Goal: Task Accomplishment & Management: Manage account settings

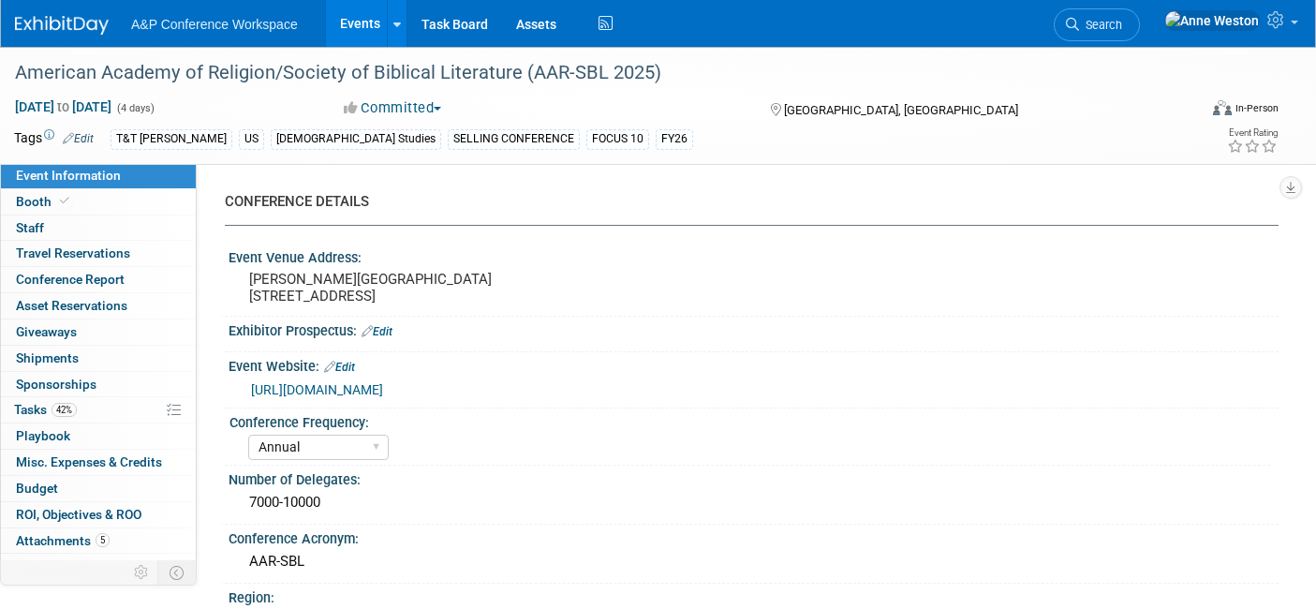
select select "Annual"
select select "Level 1"
select select "In-Person Booth"
select select "[DEMOGRAPHIC_DATA] Studies"
select select "T&T [PERSON_NAME]"
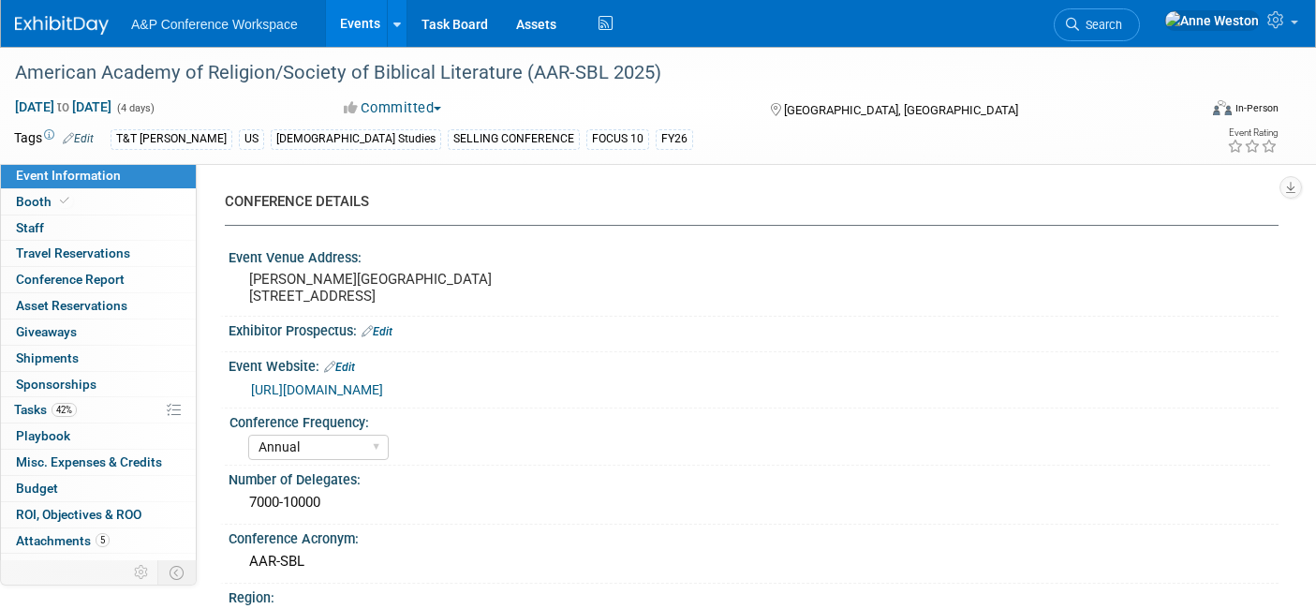
select select "[PERSON_NAME]"
select select "Networking/Commissioning"
click at [1122, 20] on span "Search" at bounding box center [1100, 25] width 43 height 14
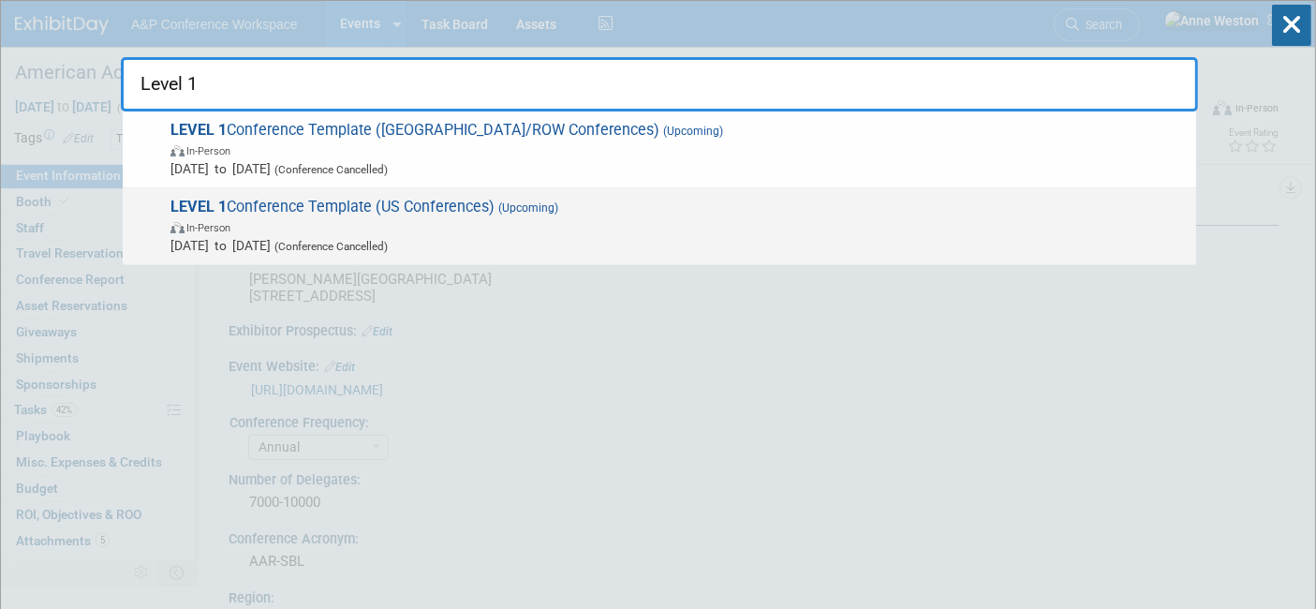
type input "Level 1"
click at [380, 204] on span "LEVEL 1 Conference Template (US Conferences) (Upcoming) In-Person [DATE] to [DA…" at bounding box center [676, 226] width 1022 height 57
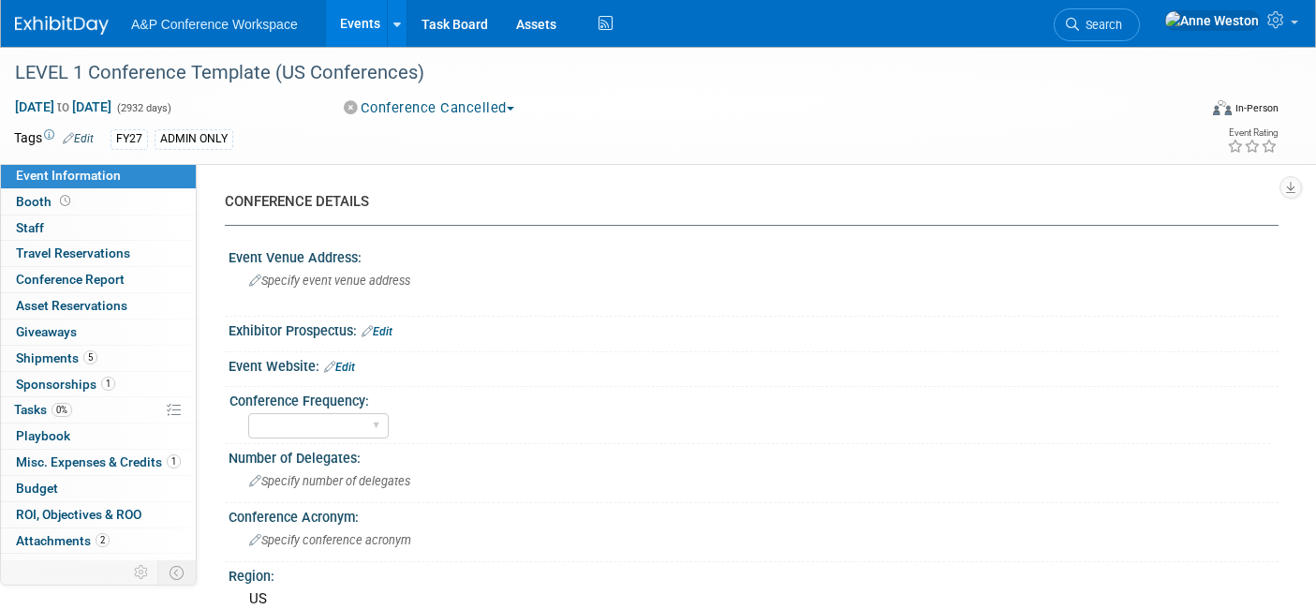
select select "Level 1"
select select "In-Person Booth"
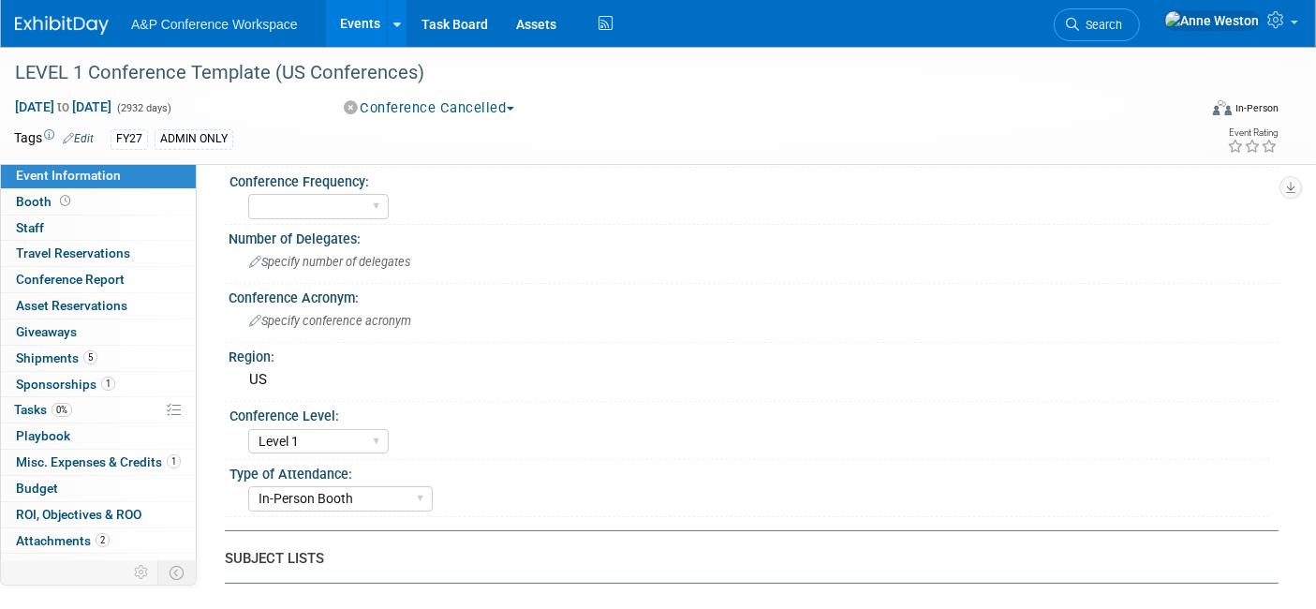
scroll to position [416, 0]
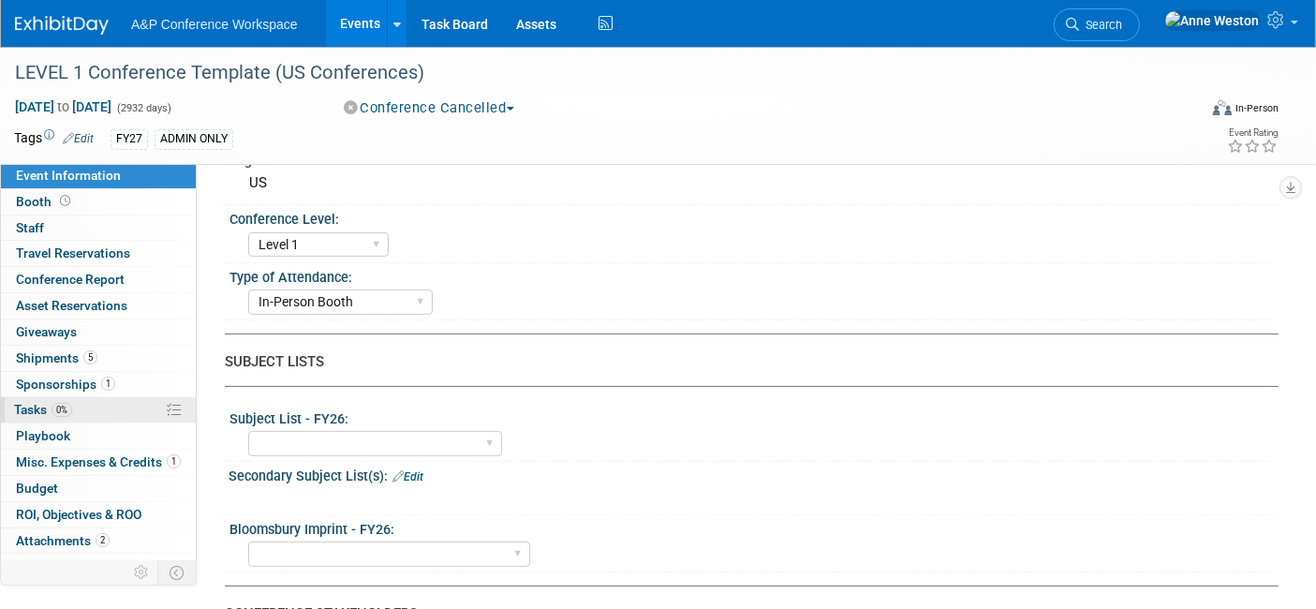
click at [77, 405] on link "0% Tasks 0%" at bounding box center [98, 409] width 195 height 25
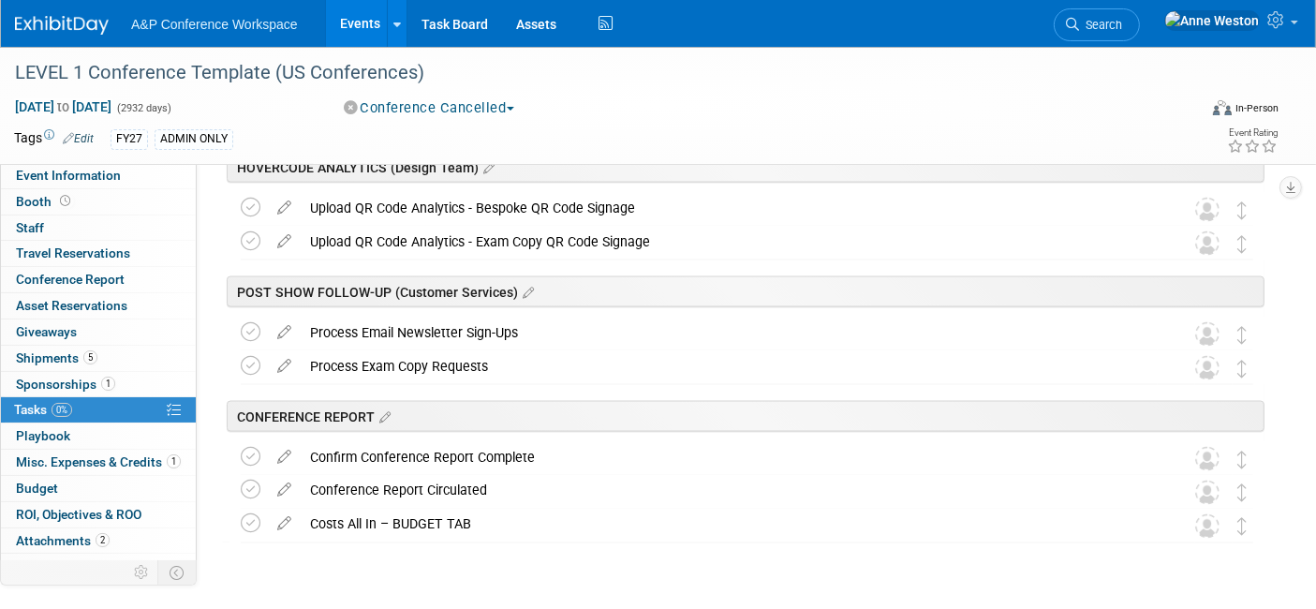
scroll to position [3118, 0]
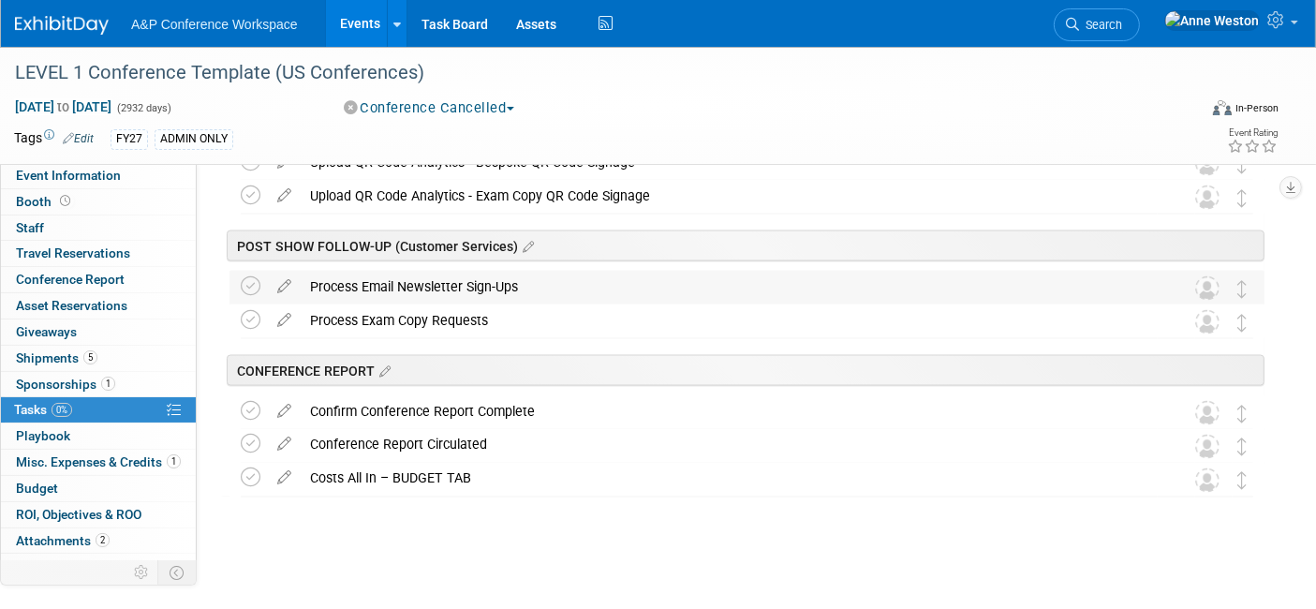
click at [417, 286] on div "Process Email Newsletter Sign-Ups" at bounding box center [729, 287] width 857 height 32
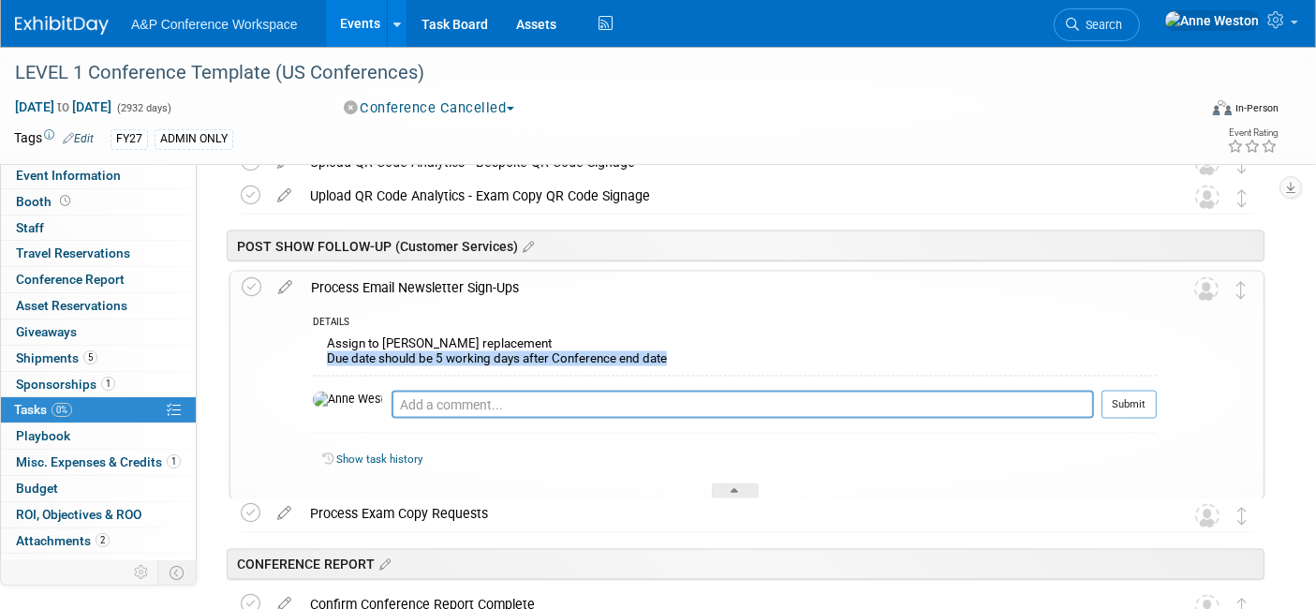
drag, startPoint x: 669, startPoint y: 359, endPoint x: 323, endPoint y: 366, distance: 345.7
click at [323, 366] on div "Assign to Rhianna Blackburn's replacement Due date should be 5 working days aft…" at bounding box center [735, 354] width 844 height 44
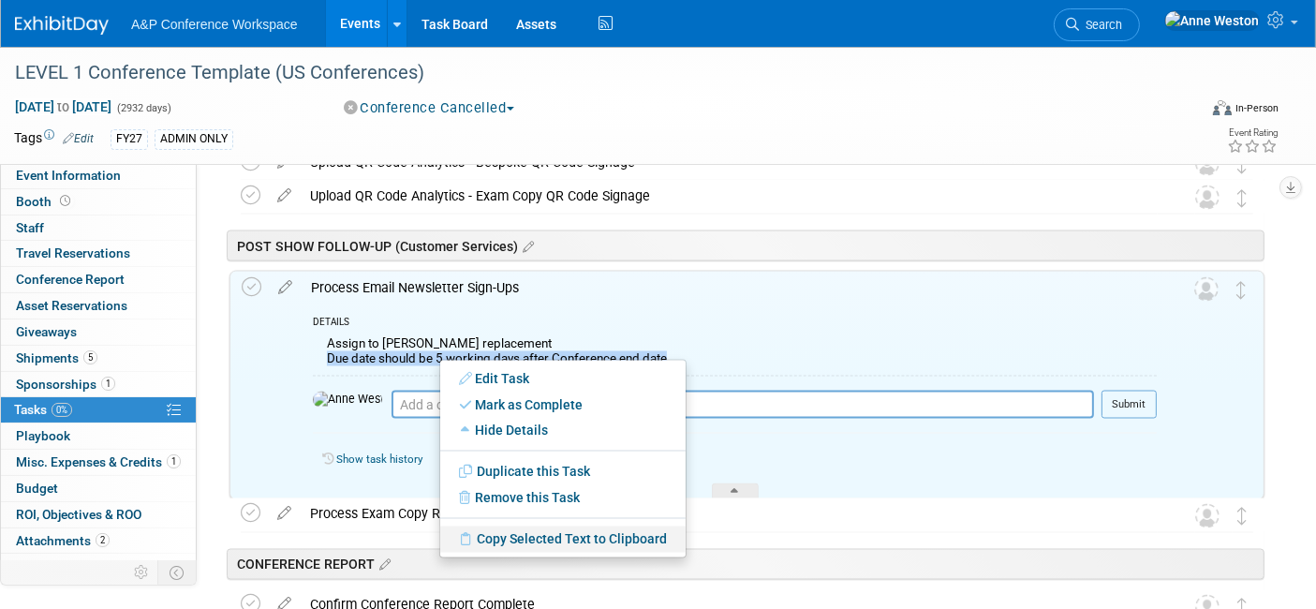
click at [481, 541] on link "Copy Selected Text to Clipboard" at bounding box center [562, 539] width 245 height 26
copy div "Due date should be 5 working days after Conference end date"
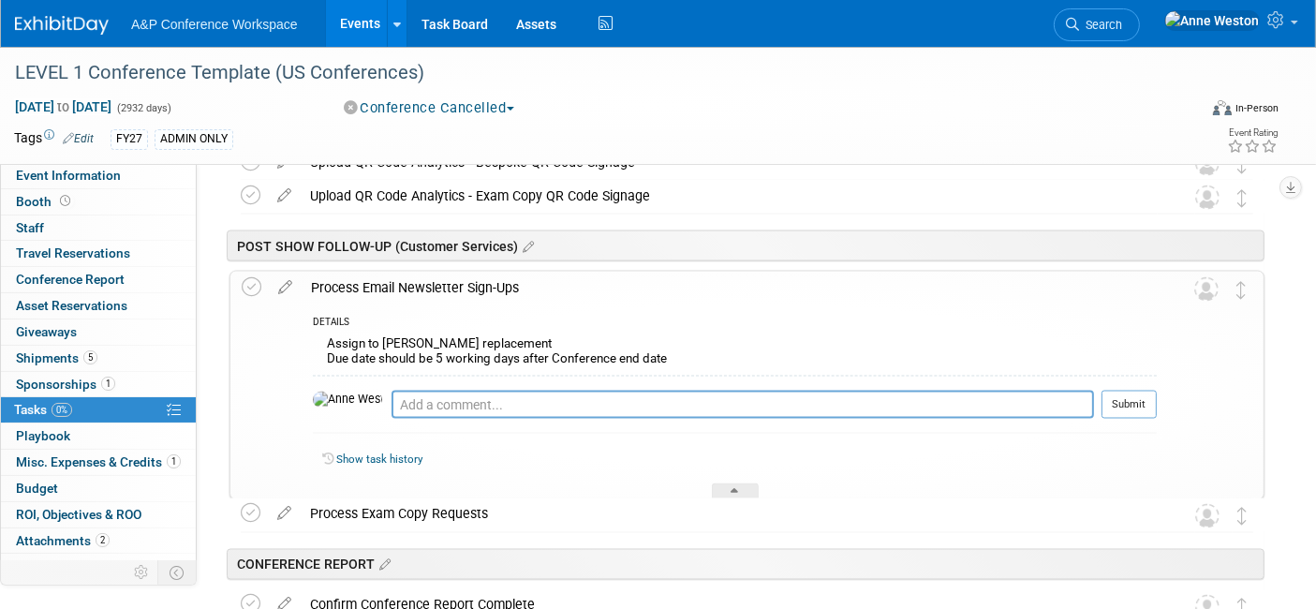
click at [489, 484] on div "DETAILS Assign to Rhianna Blackburn's replacement Due date should be 5 working …" at bounding box center [729, 401] width 855 height 195
click at [289, 278] on icon at bounding box center [285, 283] width 33 height 23
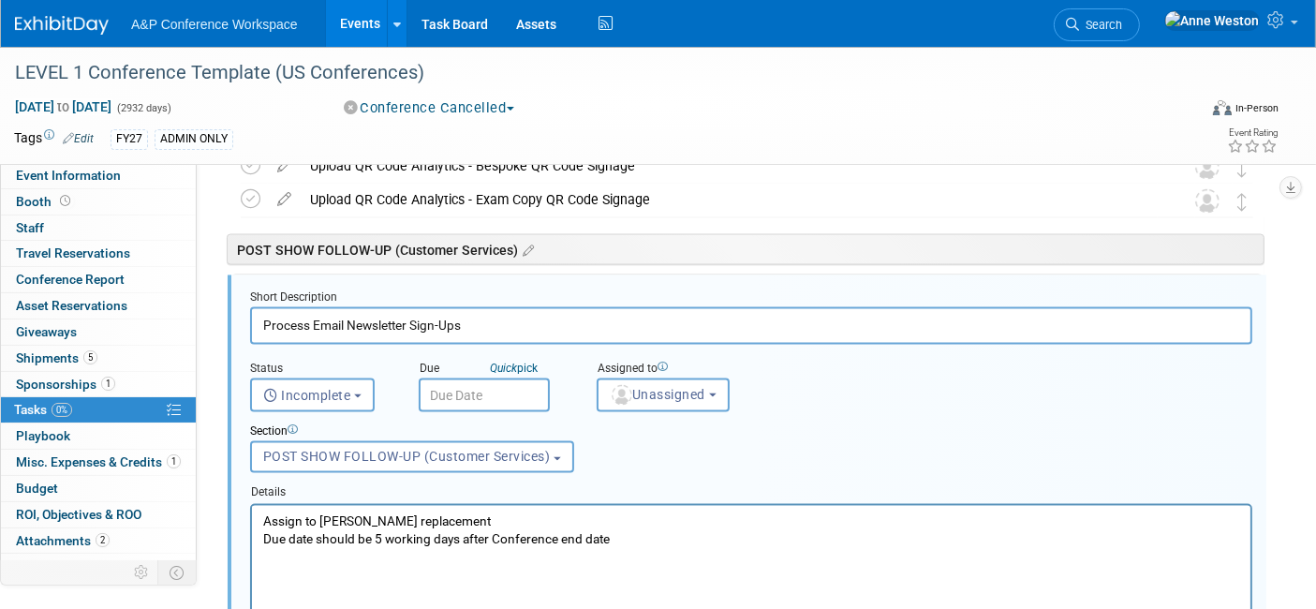
scroll to position [0, 0]
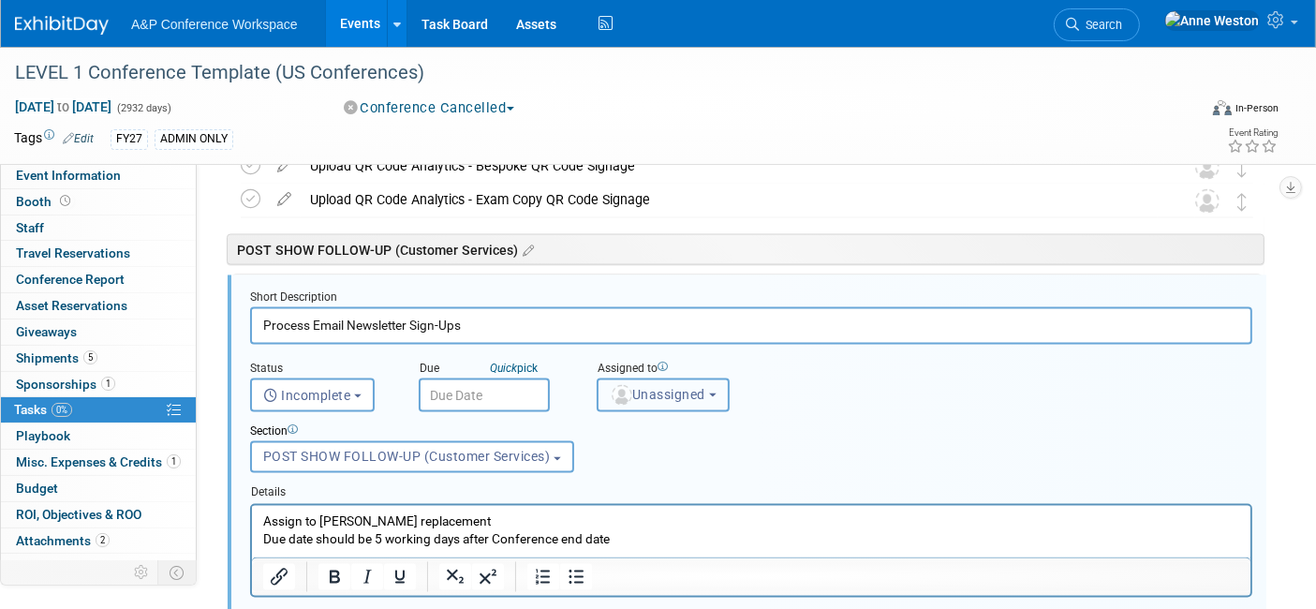
click at [688, 387] on span "Unassigned" at bounding box center [658, 394] width 96 height 15
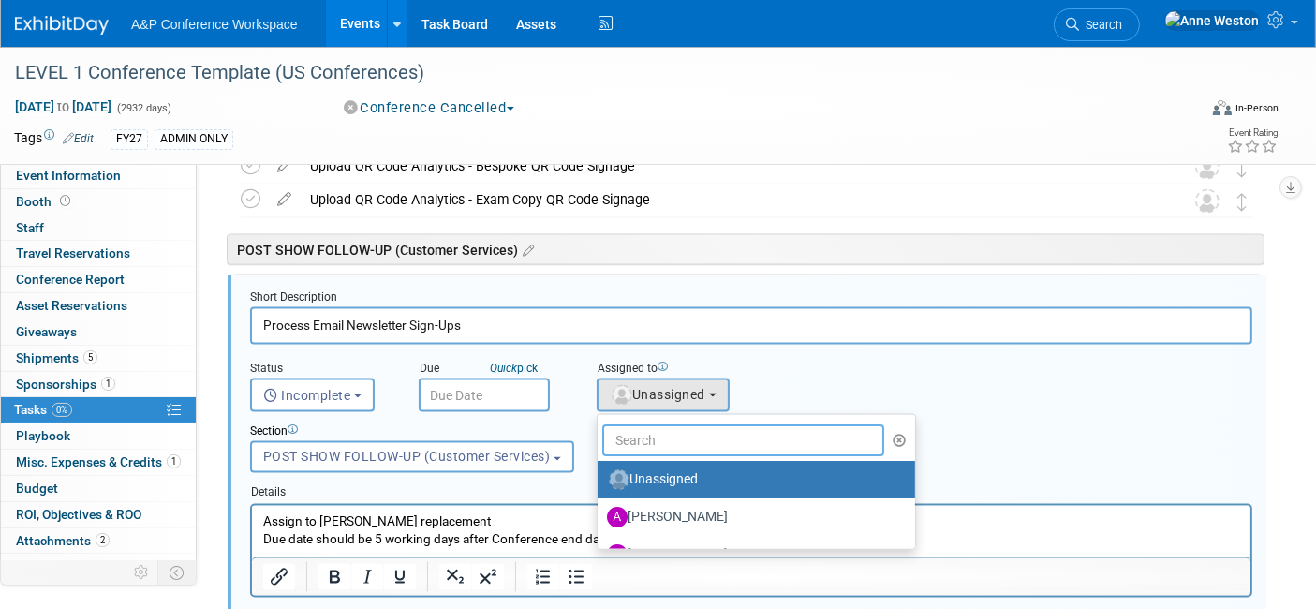
click at [657, 424] on input "text" at bounding box center [743, 440] width 282 height 32
type input "Anne"
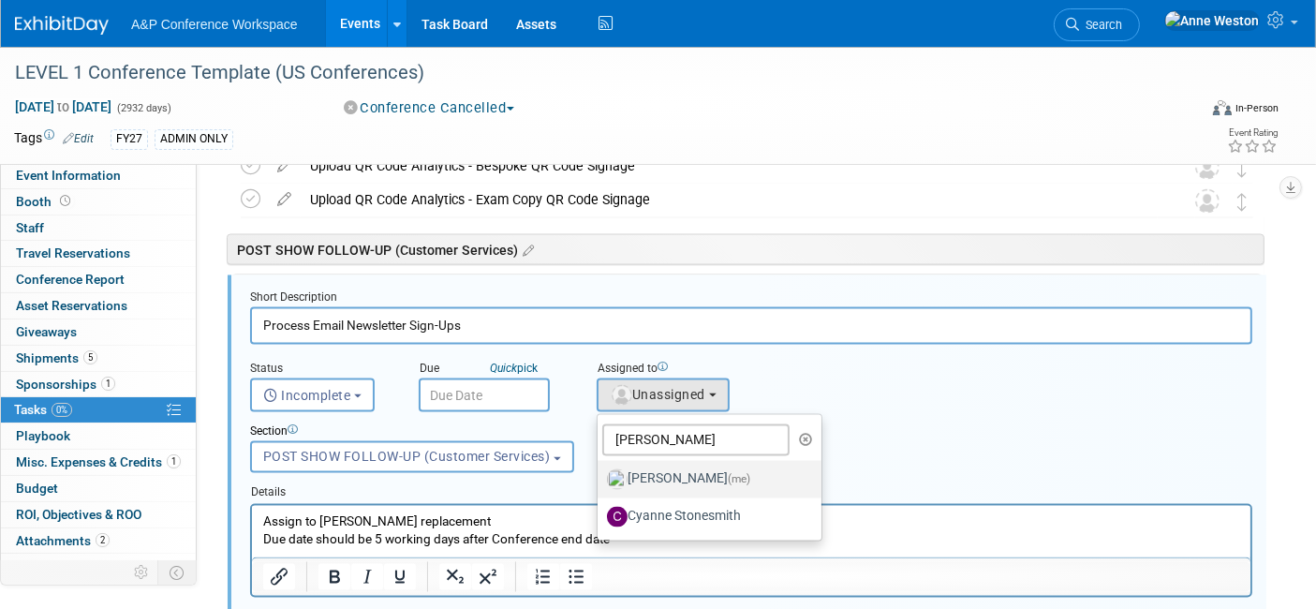
click at [658, 470] on label "Anne Weston (me)" at bounding box center [705, 480] width 196 height 30
click at [600, 471] on input "Anne Weston (me)" at bounding box center [594, 477] width 12 height 12
select select "c29719a7-47ff-44fe-b37a-21211f595519"
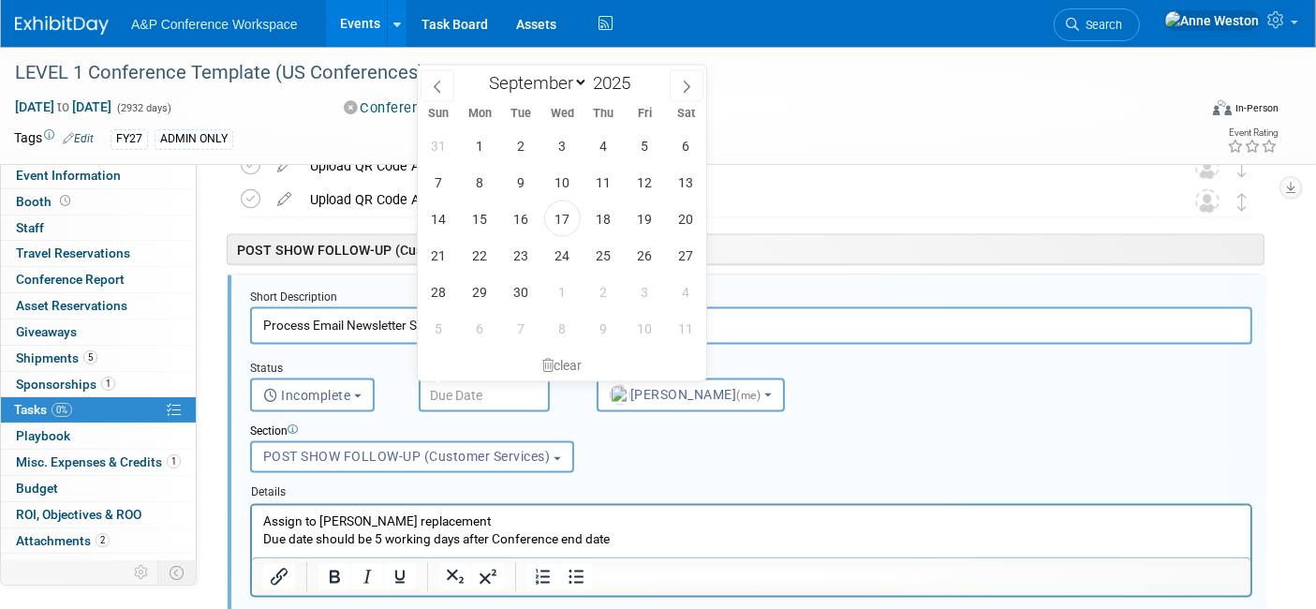
click at [473, 395] on input "text" at bounding box center [484, 395] width 131 height 34
click at [560, 210] on span "17" at bounding box center [562, 218] width 37 height 37
type input "Sep 17, 2025"
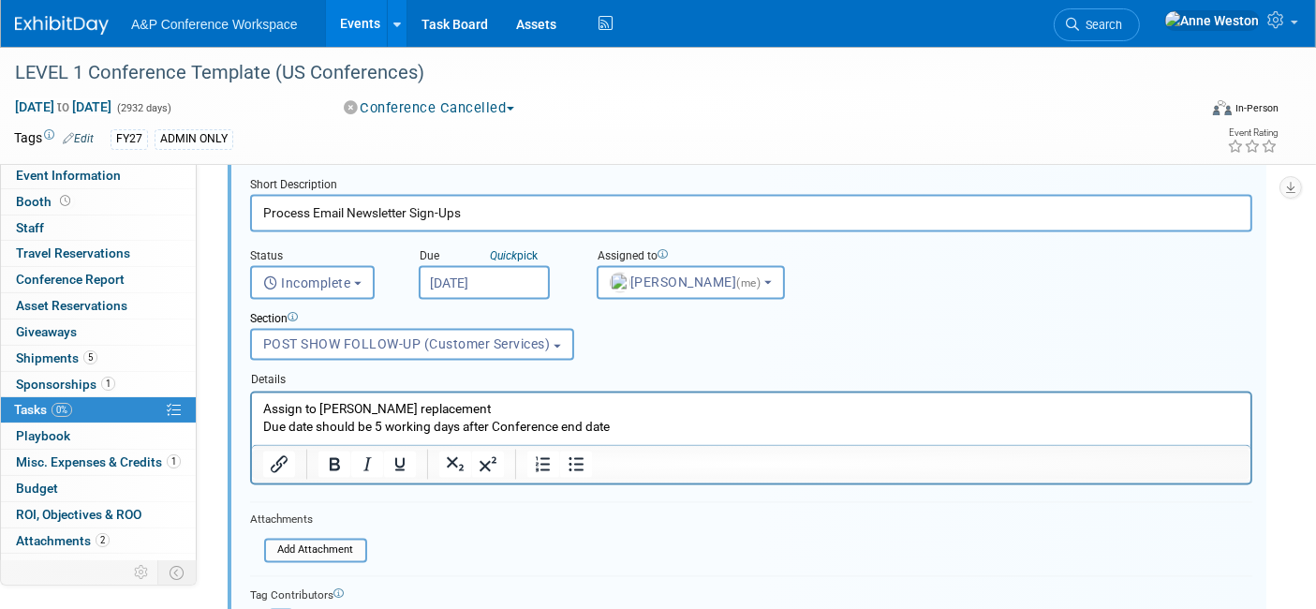
scroll to position [3324, 0]
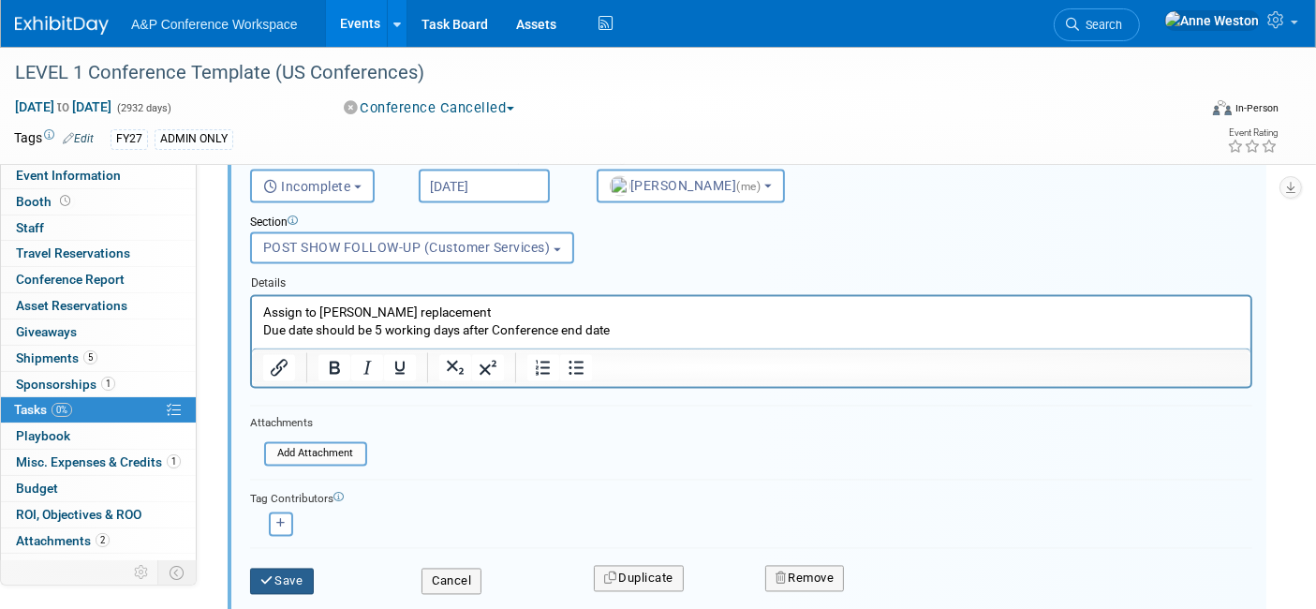
click at [278, 570] on button "Save" at bounding box center [282, 582] width 64 height 26
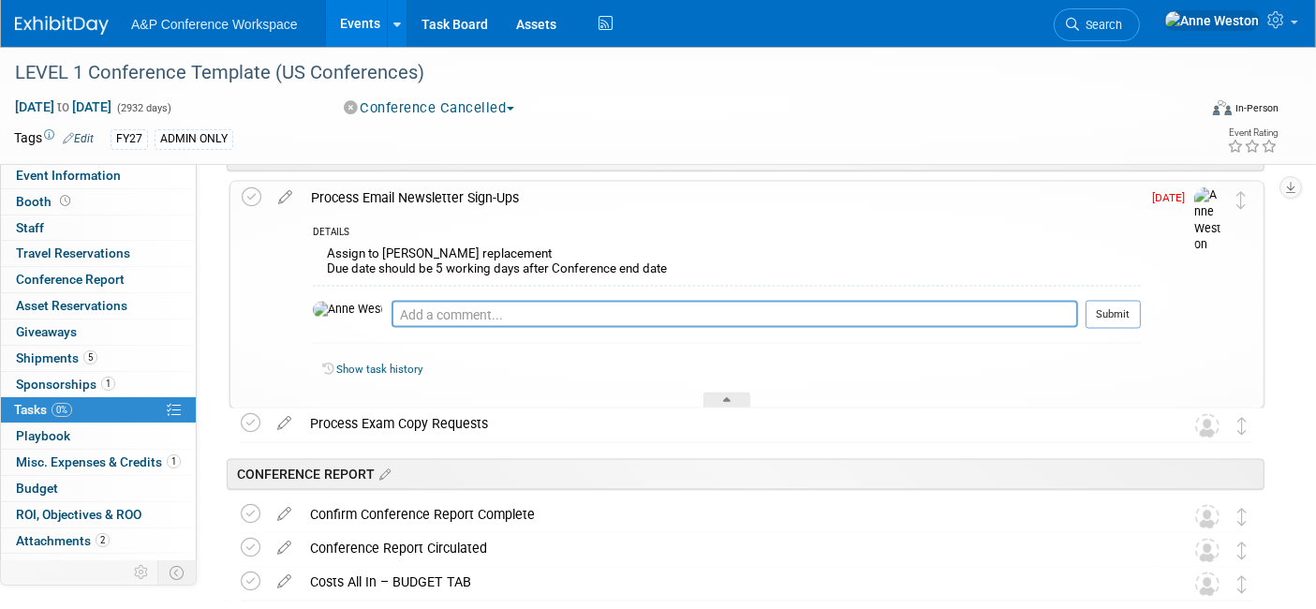
scroll to position [2999, 0]
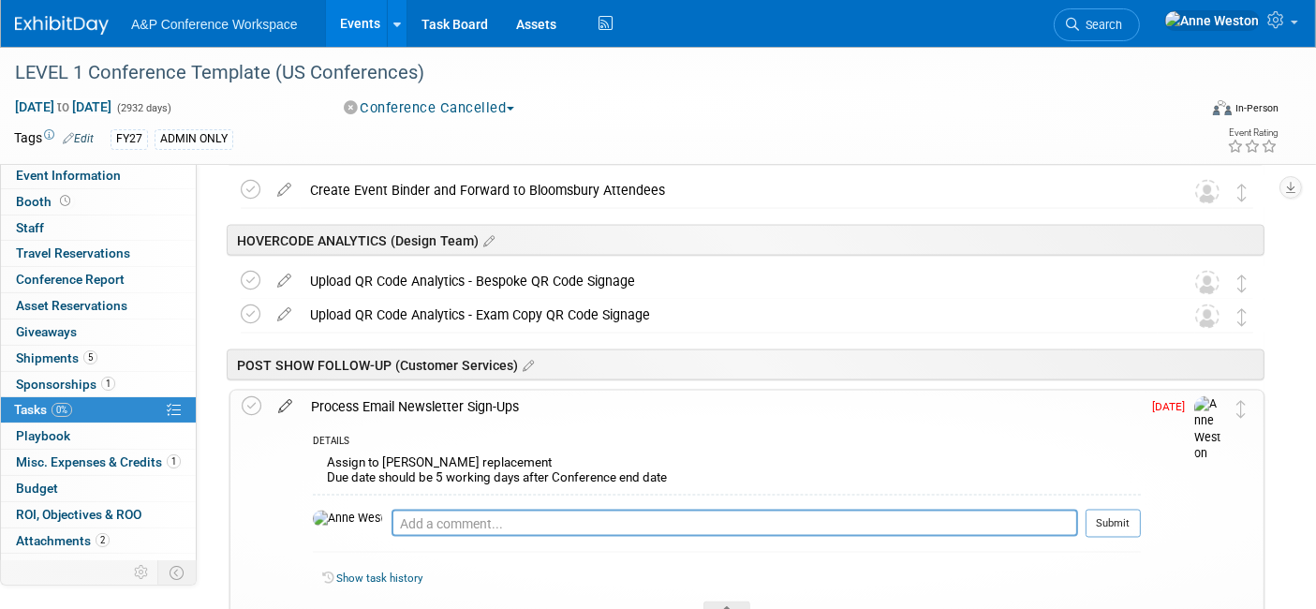
click at [289, 401] on icon at bounding box center [285, 402] width 33 height 23
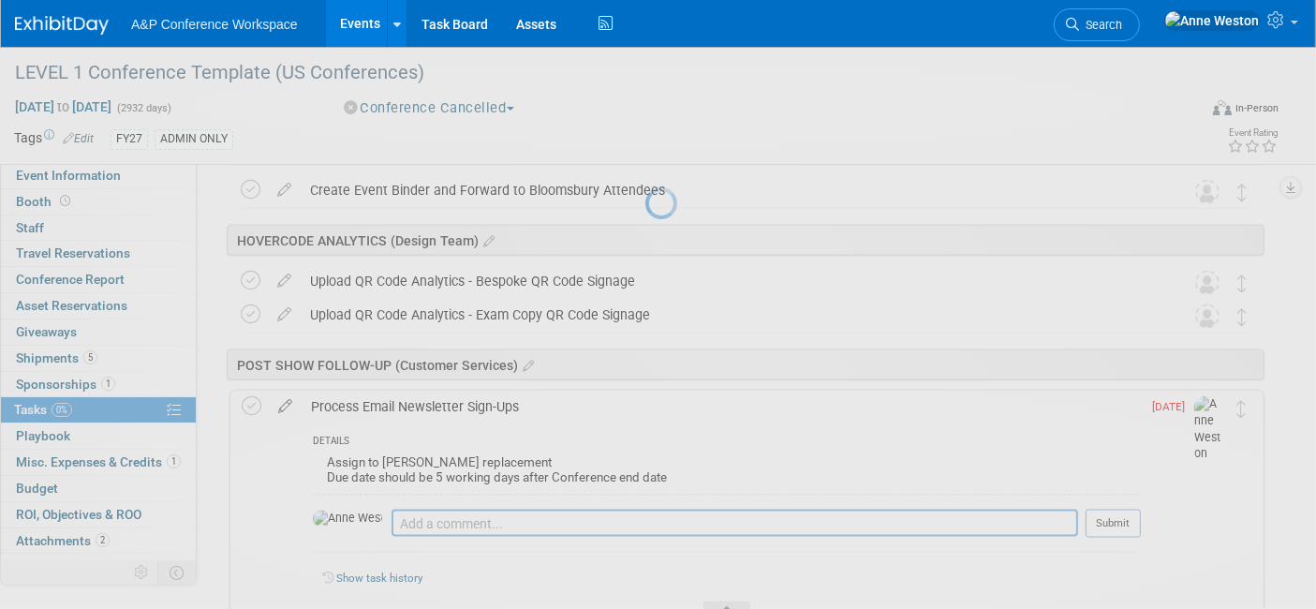
select select "8"
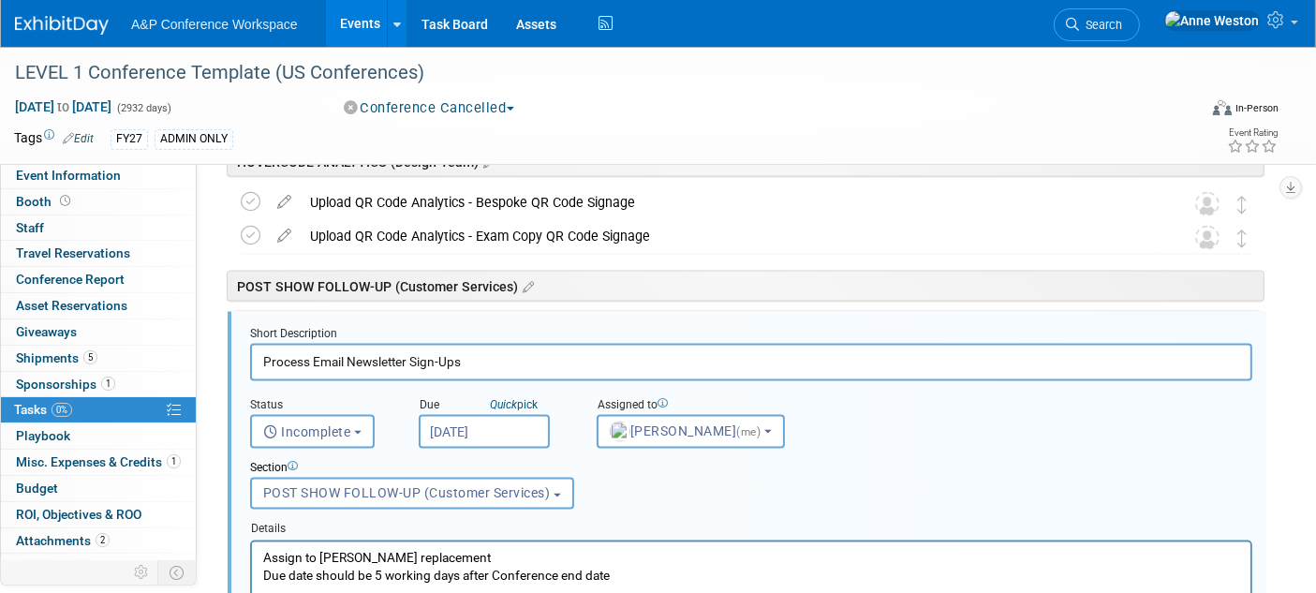
scroll to position [3115, 0]
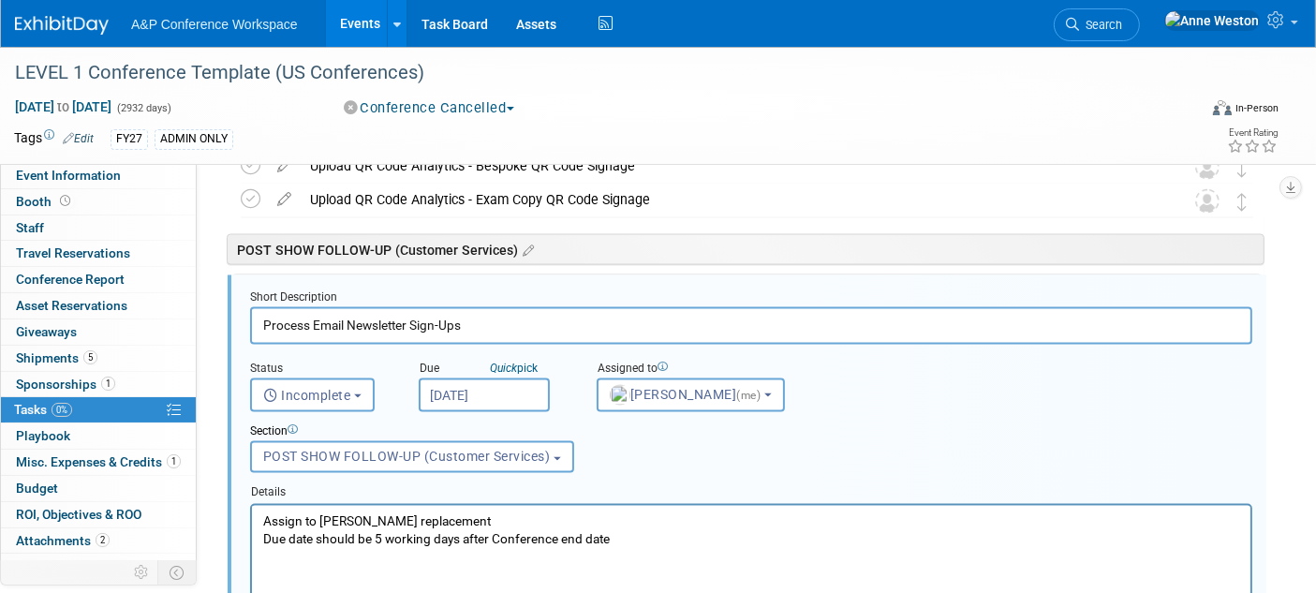
click at [452, 389] on input "Sep 17, 2025" at bounding box center [484, 395] width 131 height 34
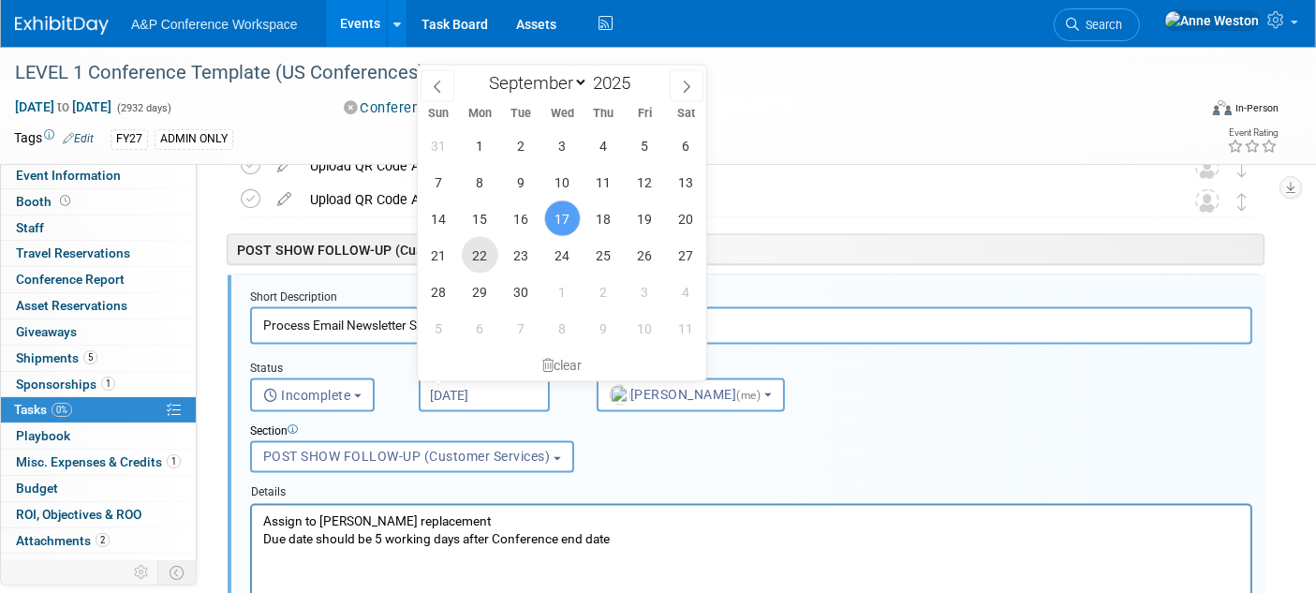
click at [472, 247] on span "22" at bounding box center [480, 255] width 37 height 37
type input "Sep 22, 2025"
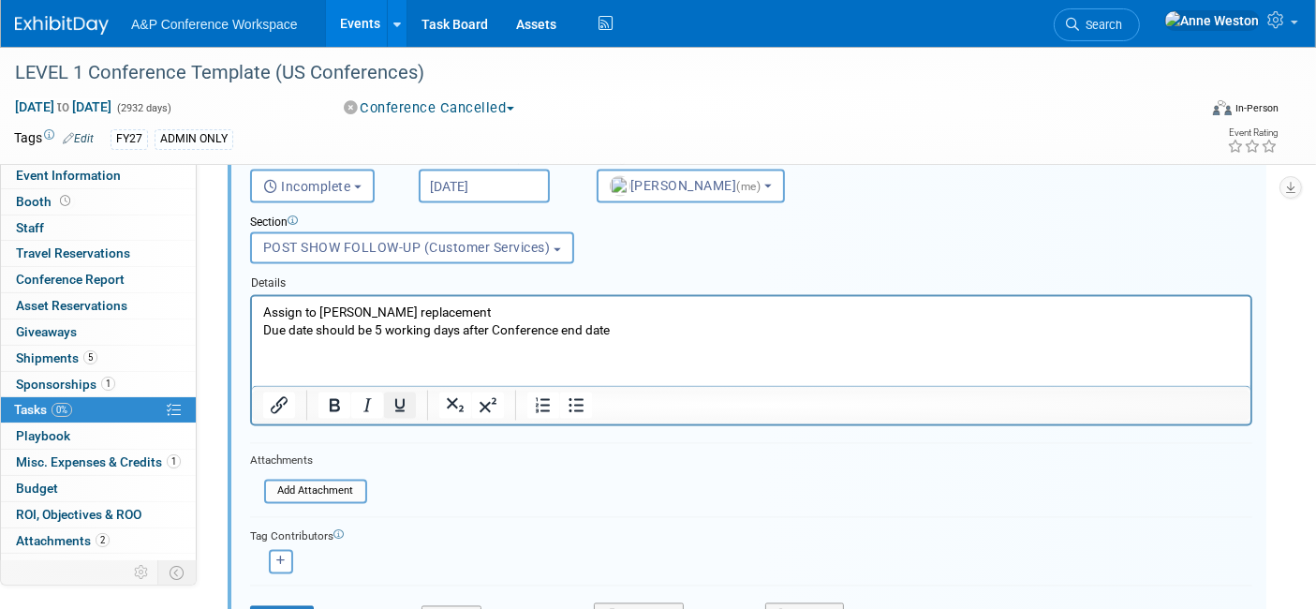
scroll to position [3532, 0]
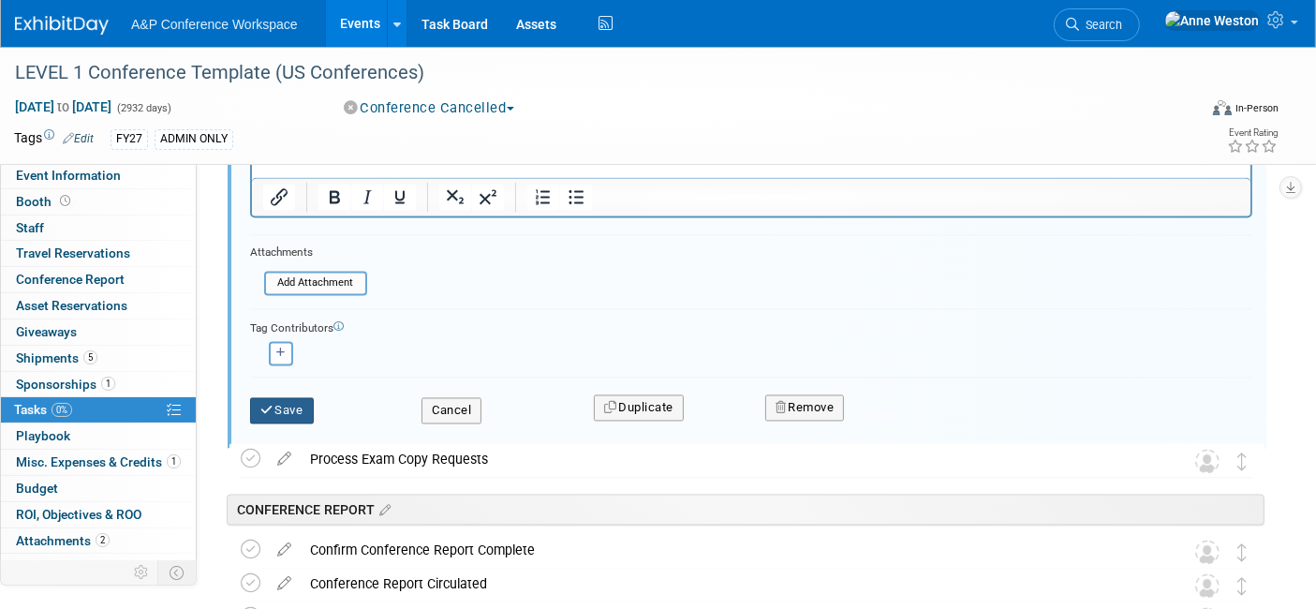
click at [297, 404] on button "Save" at bounding box center [282, 411] width 64 height 26
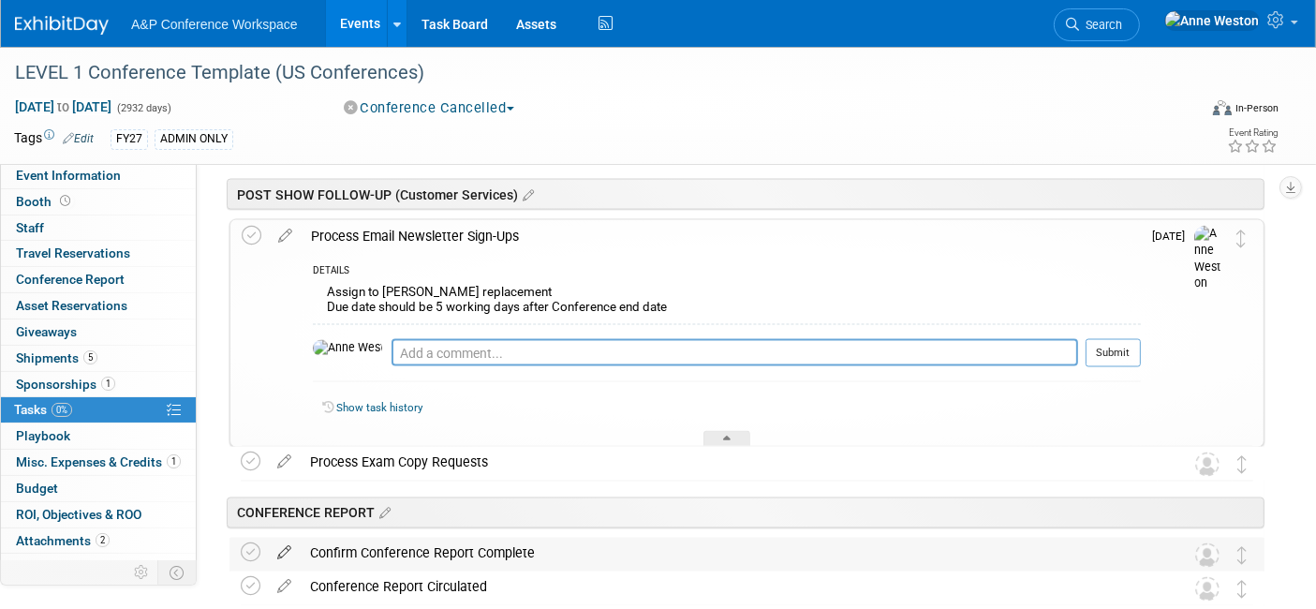
scroll to position [2999, 0]
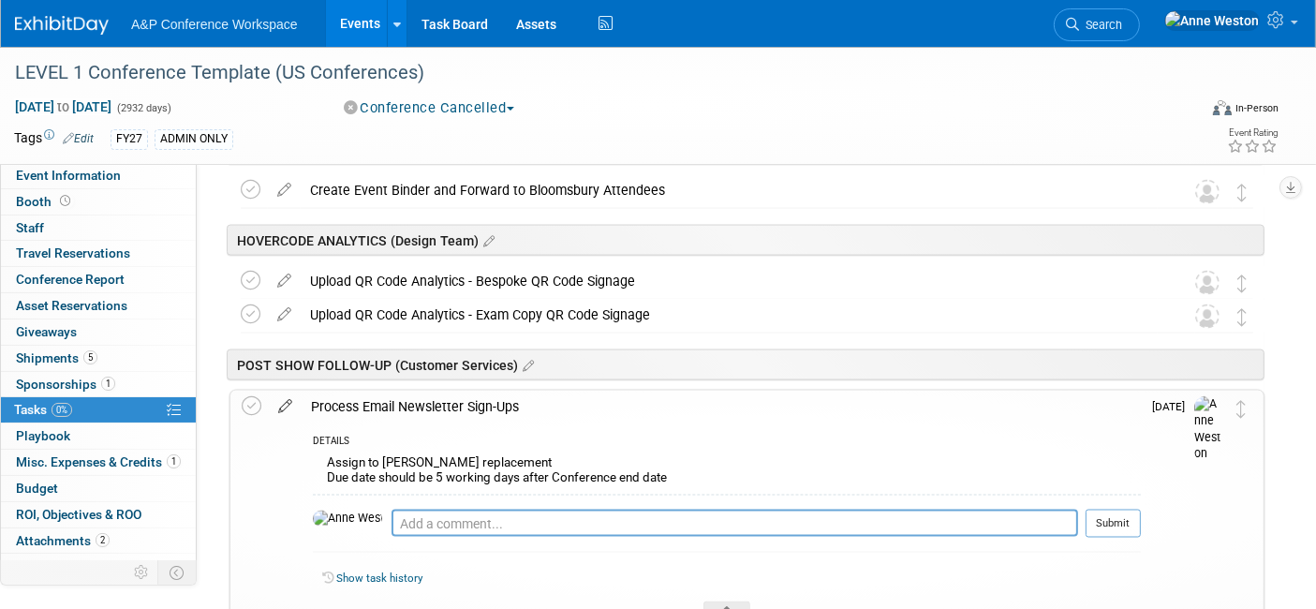
click at [291, 398] on icon at bounding box center [285, 402] width 33 height 23
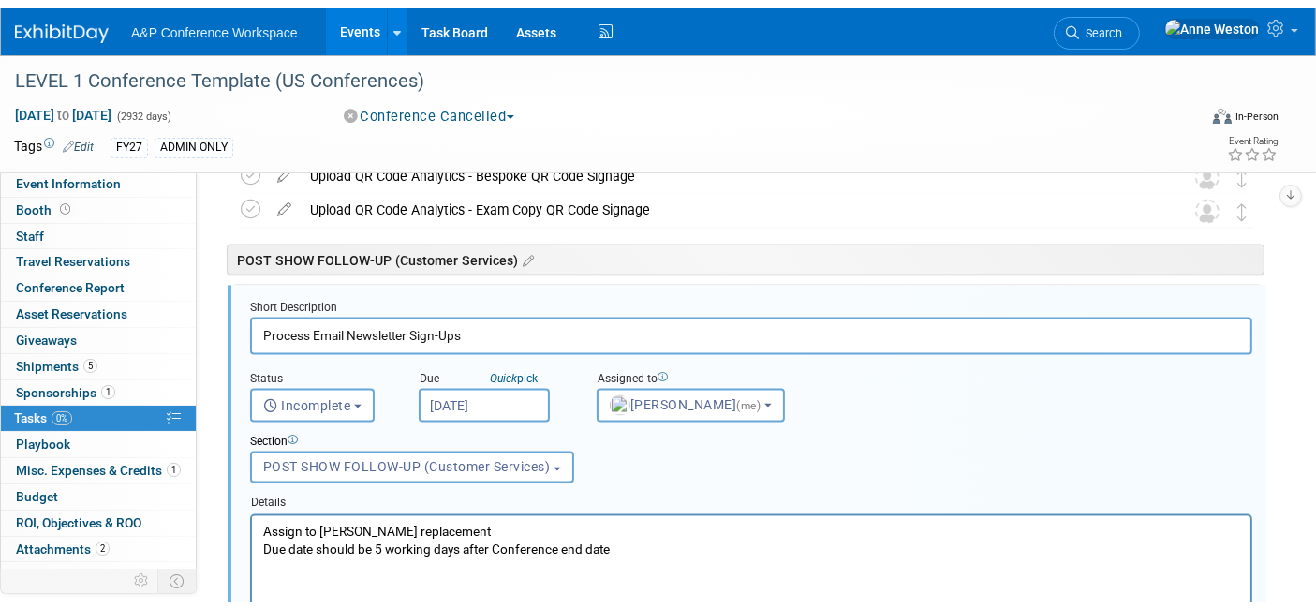
scroll to position [0, 0]
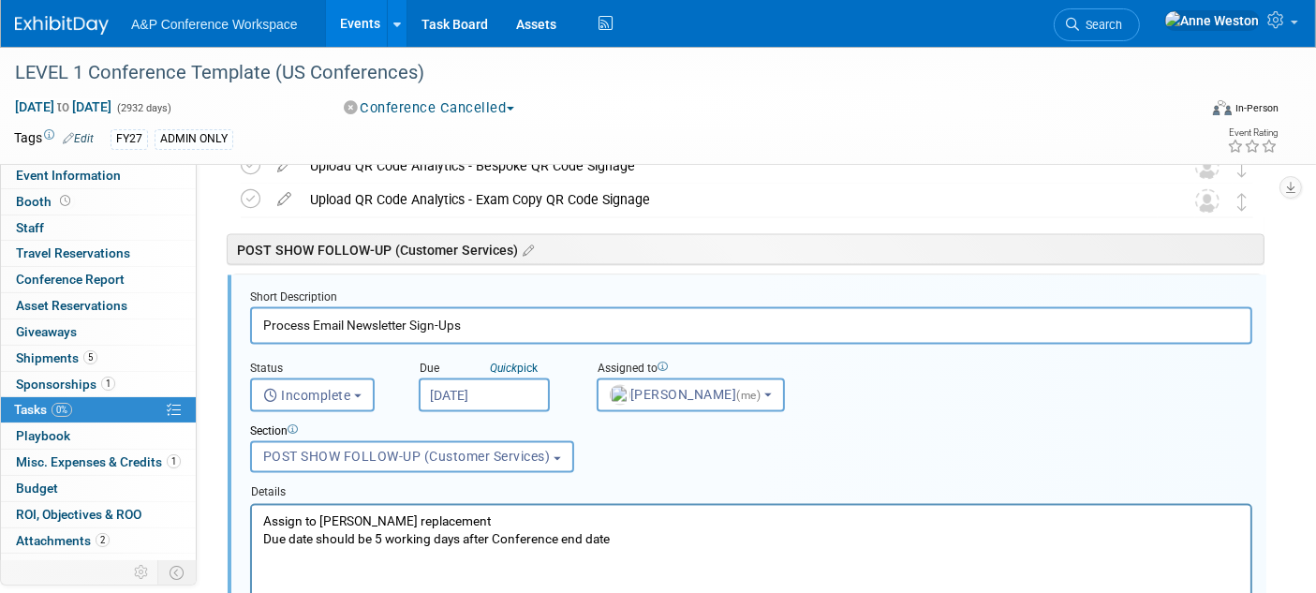
drag, startPoint x: 522, startPoint y: 521, endPoint x: 501, endPoint y: 1023, distance: 502.5
click at [251, 525] on html "Assign to Rhianna Blackburn's replacement Due date should be 5 working days aft…" at bounding box center [750, 526] width 999 height 43
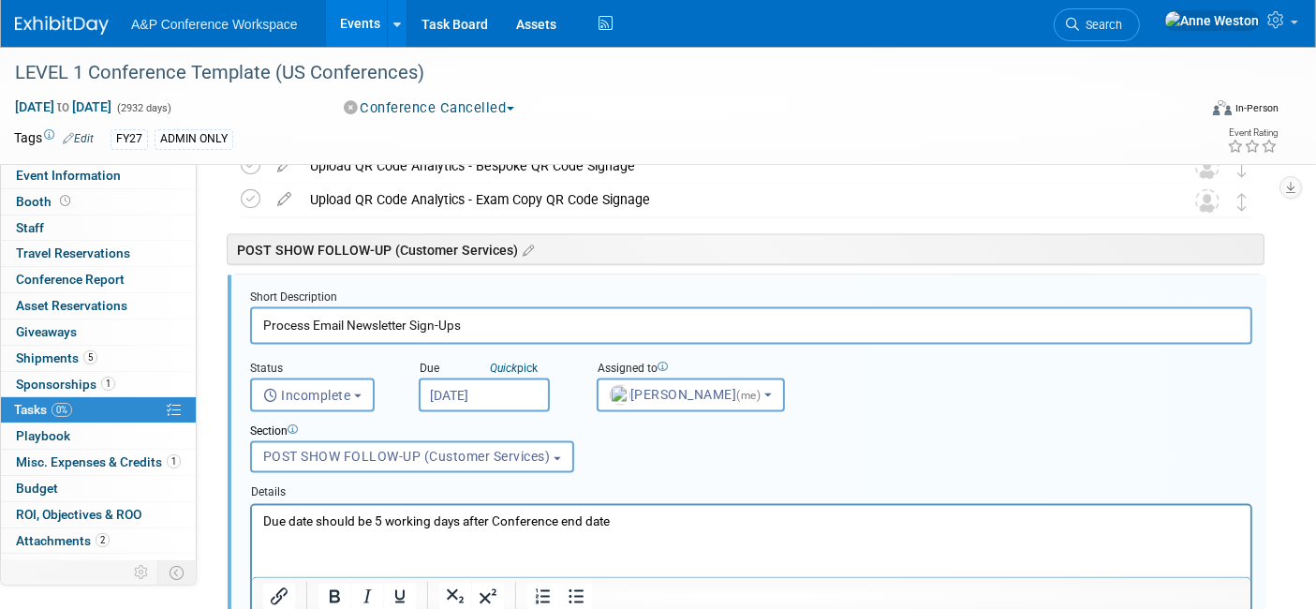
scroll to position [3324, 0]
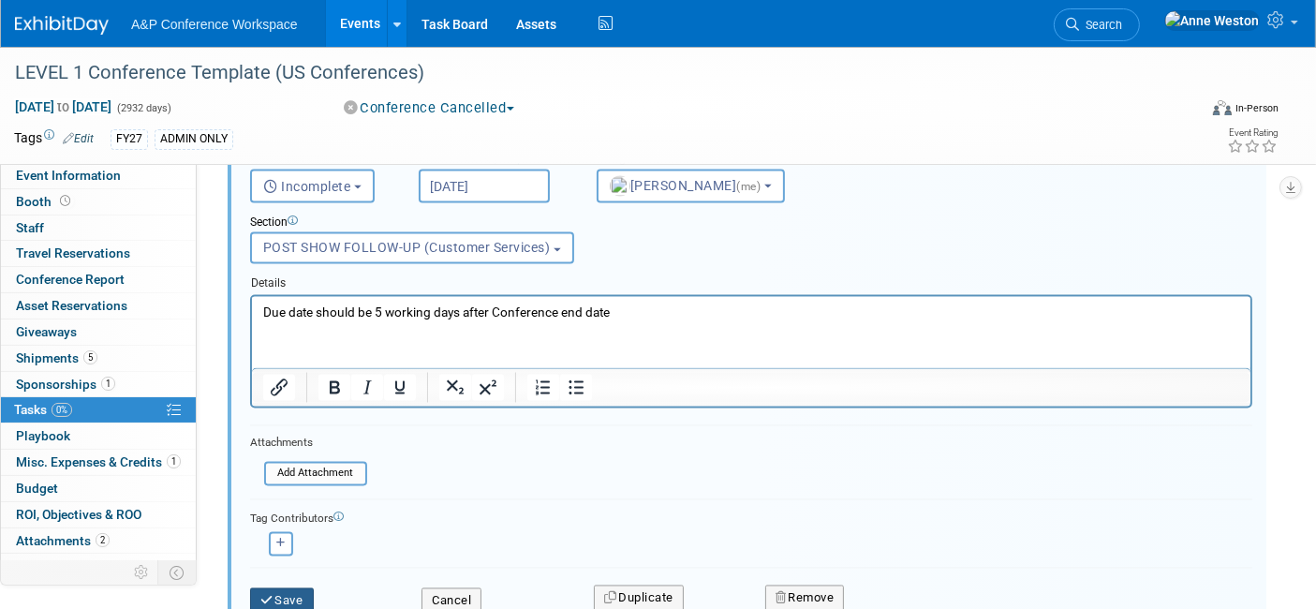
click at [282, 588] on button "Save" at bounding box center [282, 601] width 64 height 26
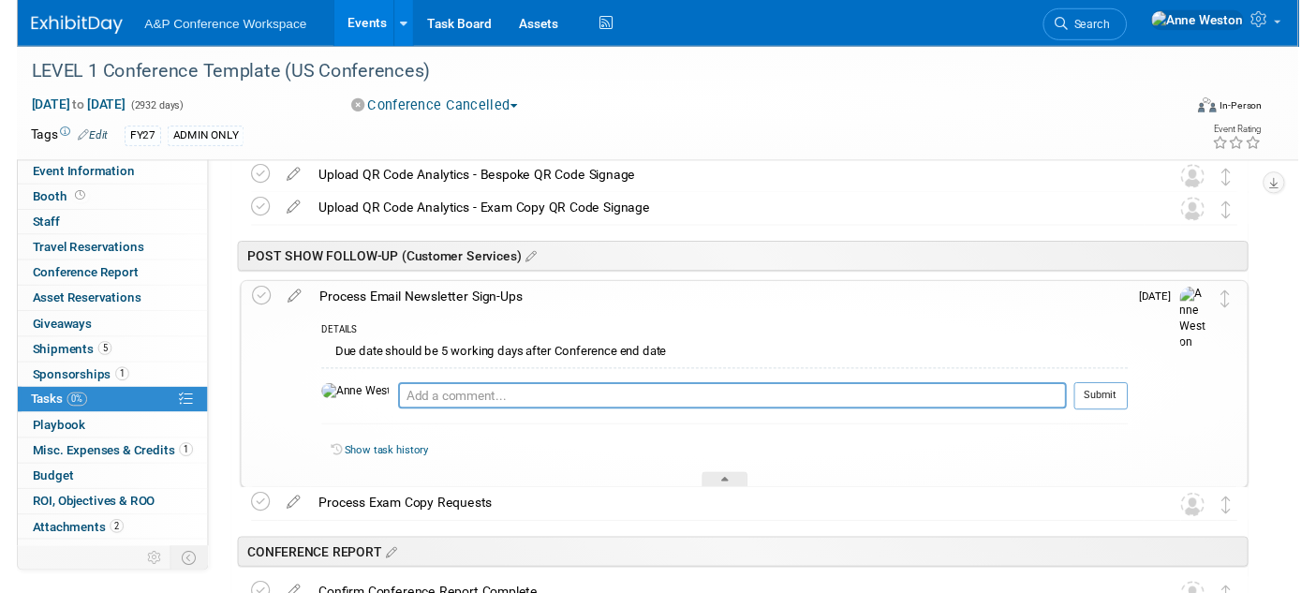
scroll to position [3089, 0]
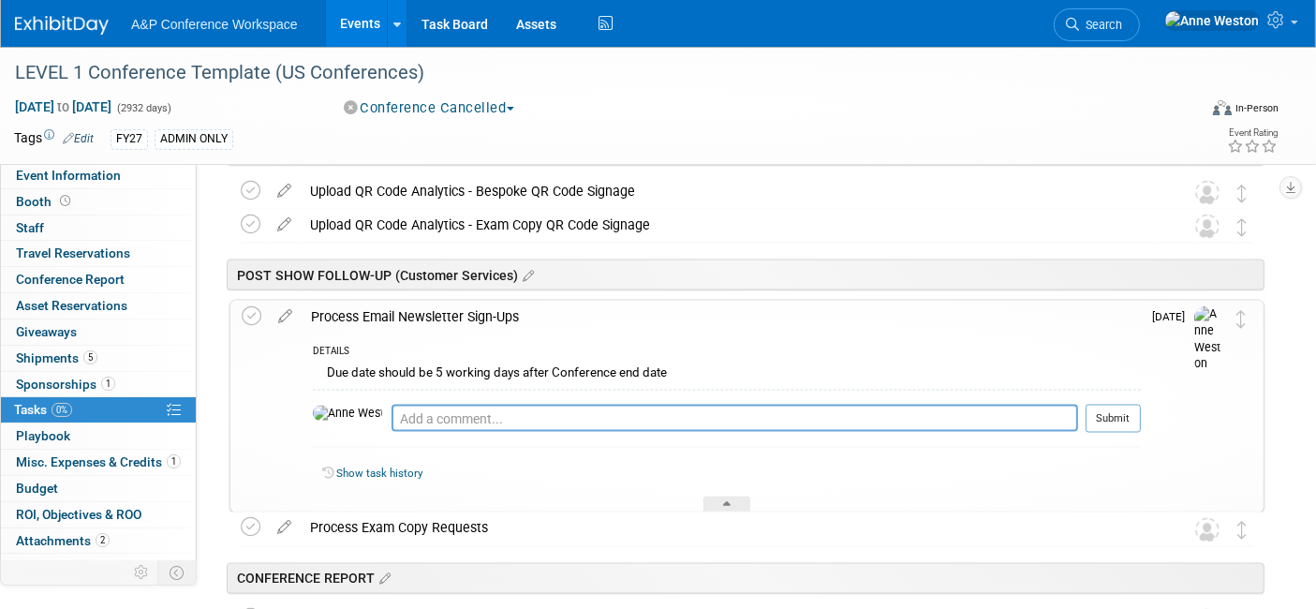
click at [437, 311] on div "Process Email Newsletter Sign-Ups" at bounding box center [721, 317] width 839 height 32
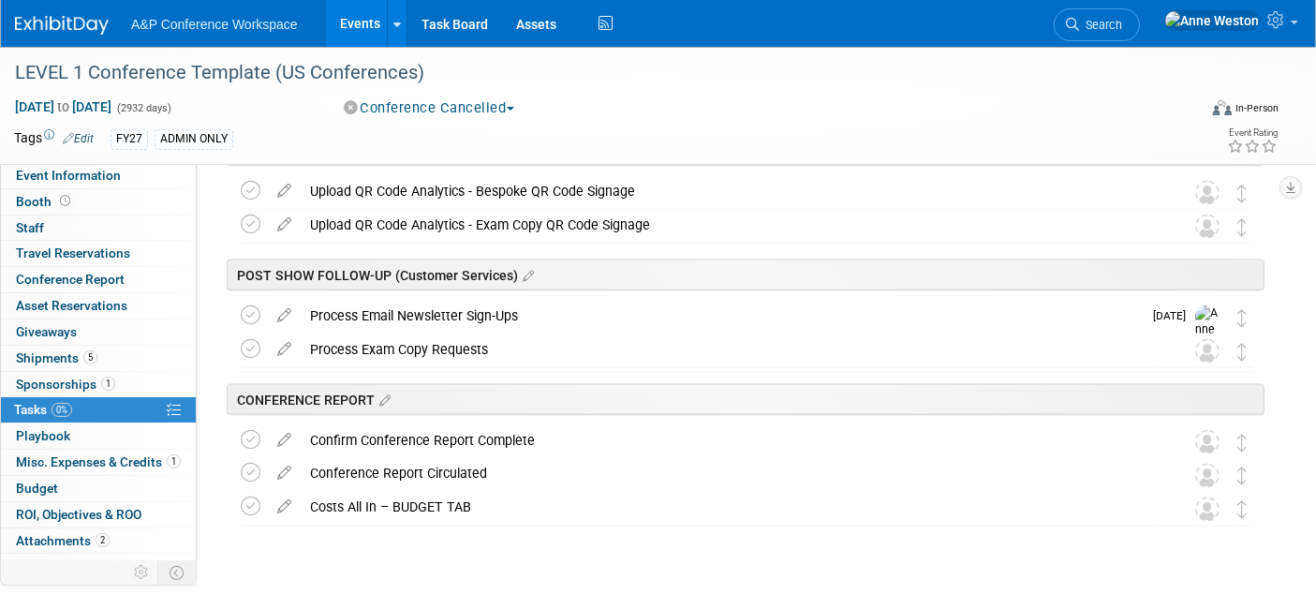
click at [437, 311] on div "Process Email Newsletter Sign-Ups" at bounding box center [721, 316] width 841 height 32
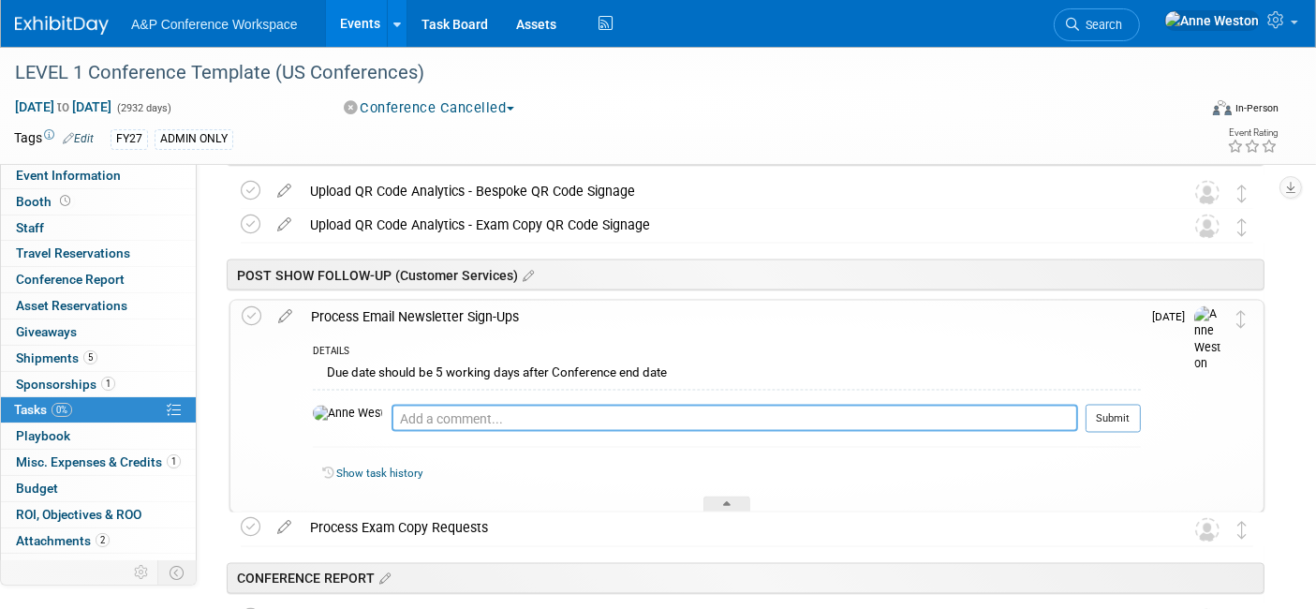
click at [392, 416] on textarea at bounding box center [735, 418] width 687 height 27
click at [655, 367] on div "Due date should be 5 working days after Conference end date" at bounding box center [727, 375] width 828 height 29
click at [281, 312] on icon at bounding box center [285, 312] width 33 height 23
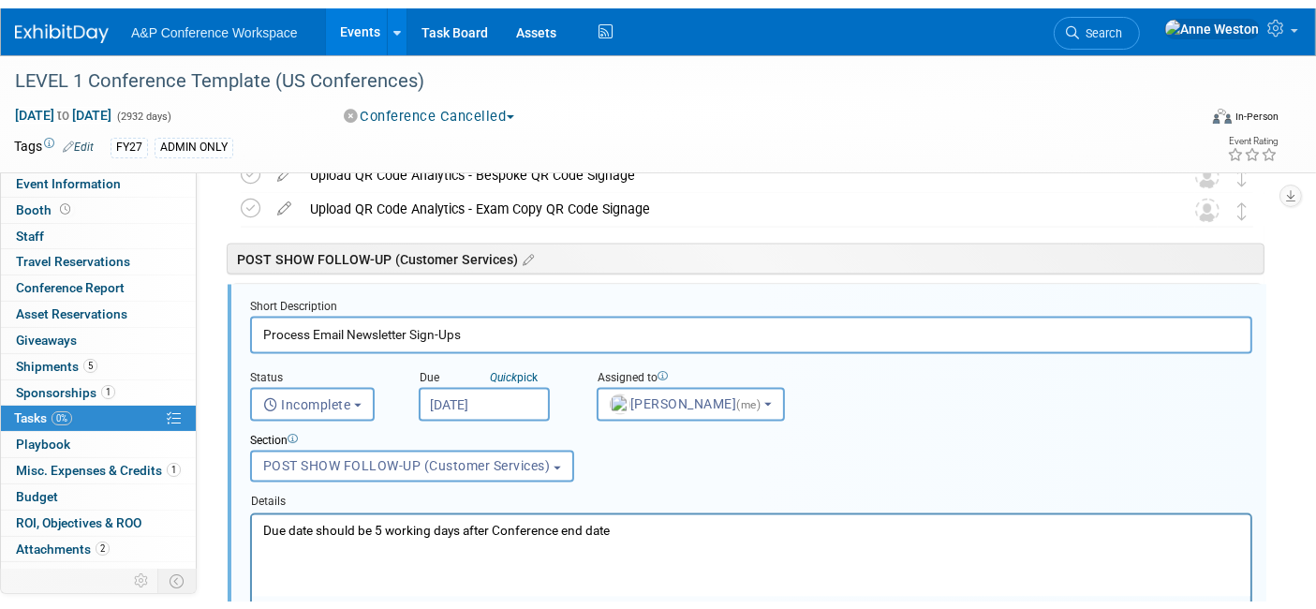
scroll to position [0, 0]
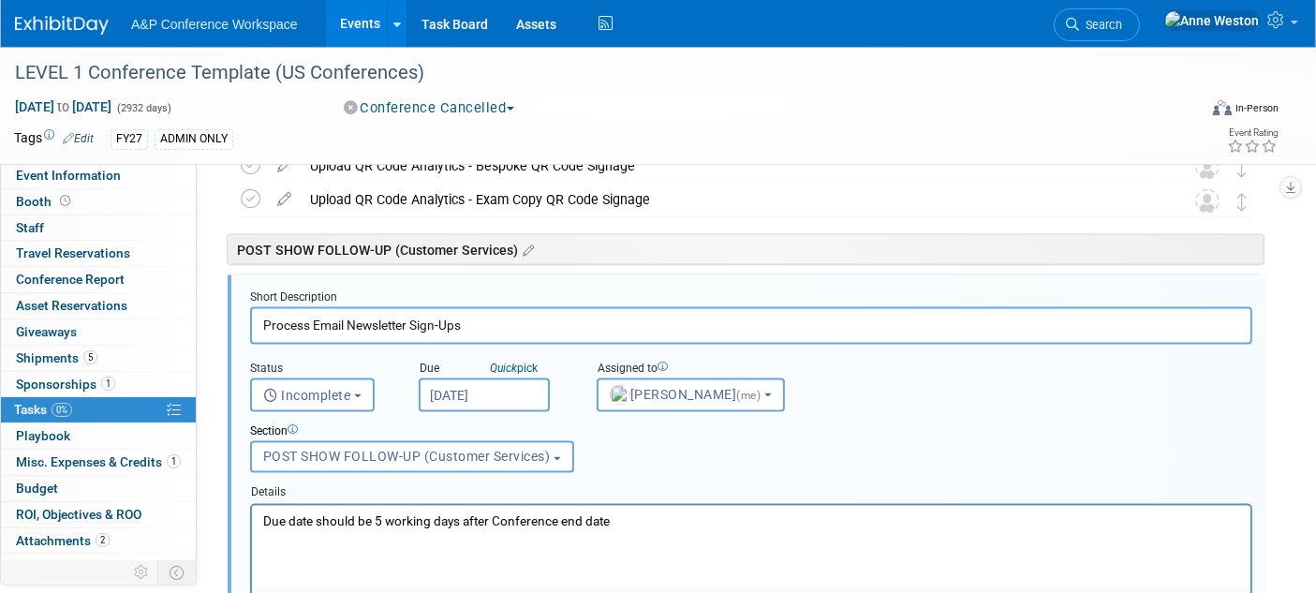
click at [630, 526] on p "Due date should be 5 working days after Conference end date" at bounding box center [750, 521] width 977 height 18
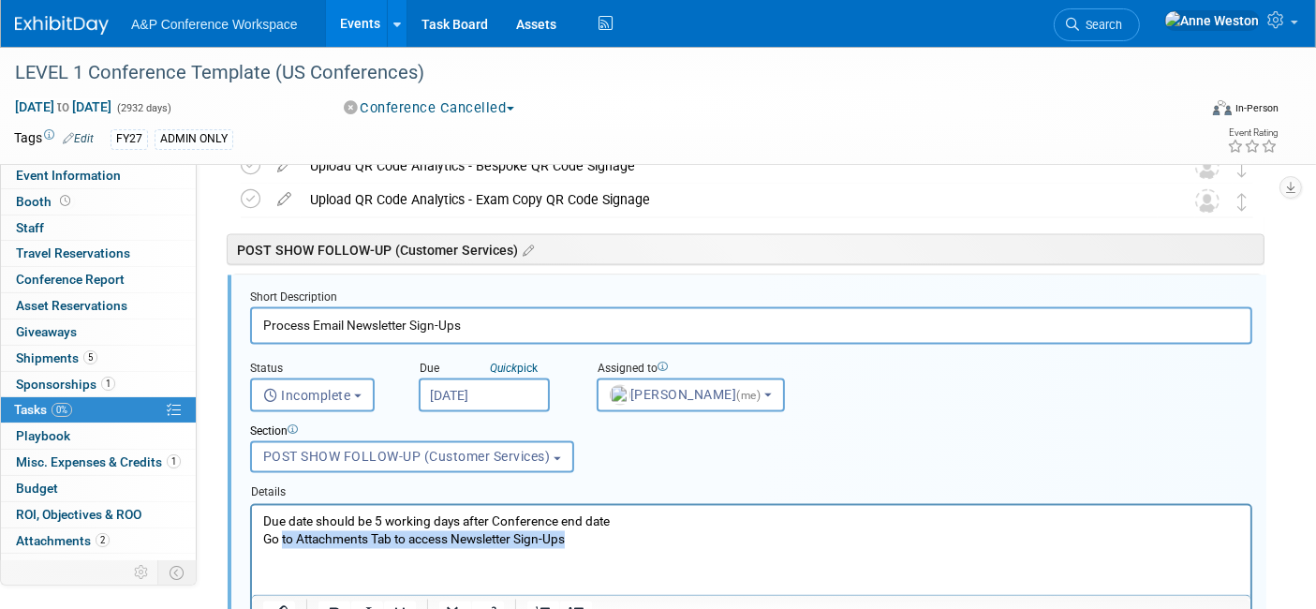
drag, startPoint x: 586, startPoint y: 540, endPoint x: 254, endPoint y: 538, distance: 332.6
click at [254, 538] on html "Due date should be 5 working days after Conference end date Go to Attachments T…" at bounding box center [750, 526] width 999 height 43
click at [230, 532] on div "Short Description Process Email Newsletter Sign-Ups Status <i class="far fa-clo…" at bounding box center [747, 570] width 1039 height 590
copy p "Go to Attachments Tab to access Newsletter Sign-Ups"
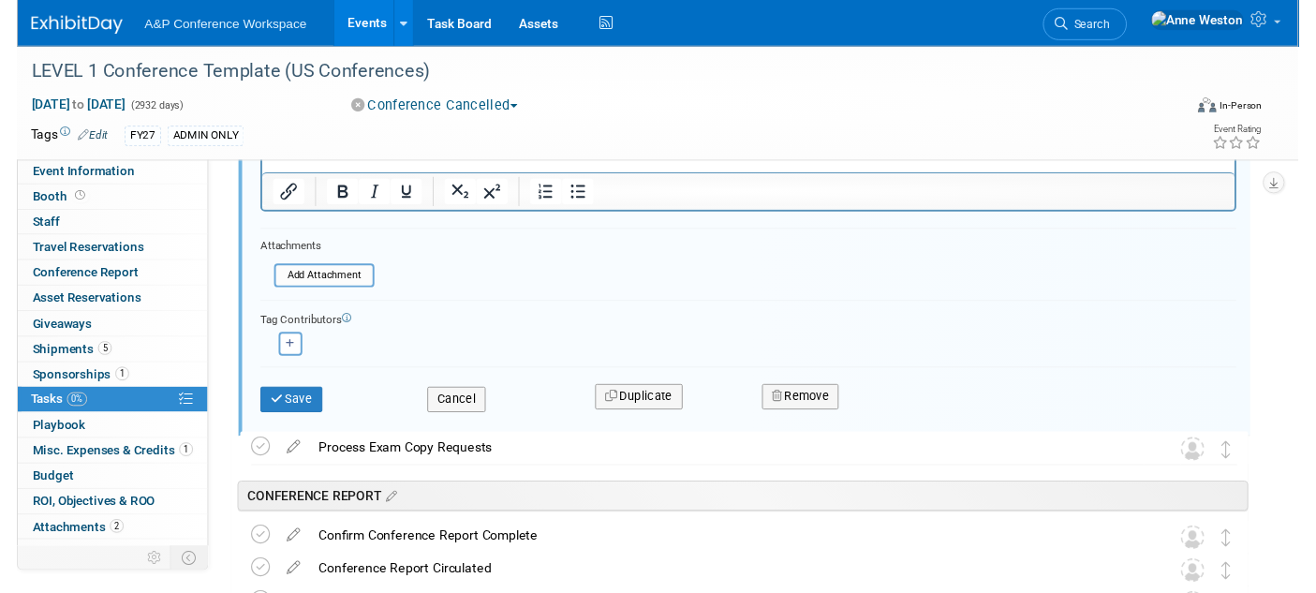
scroll to position [3636, 0]
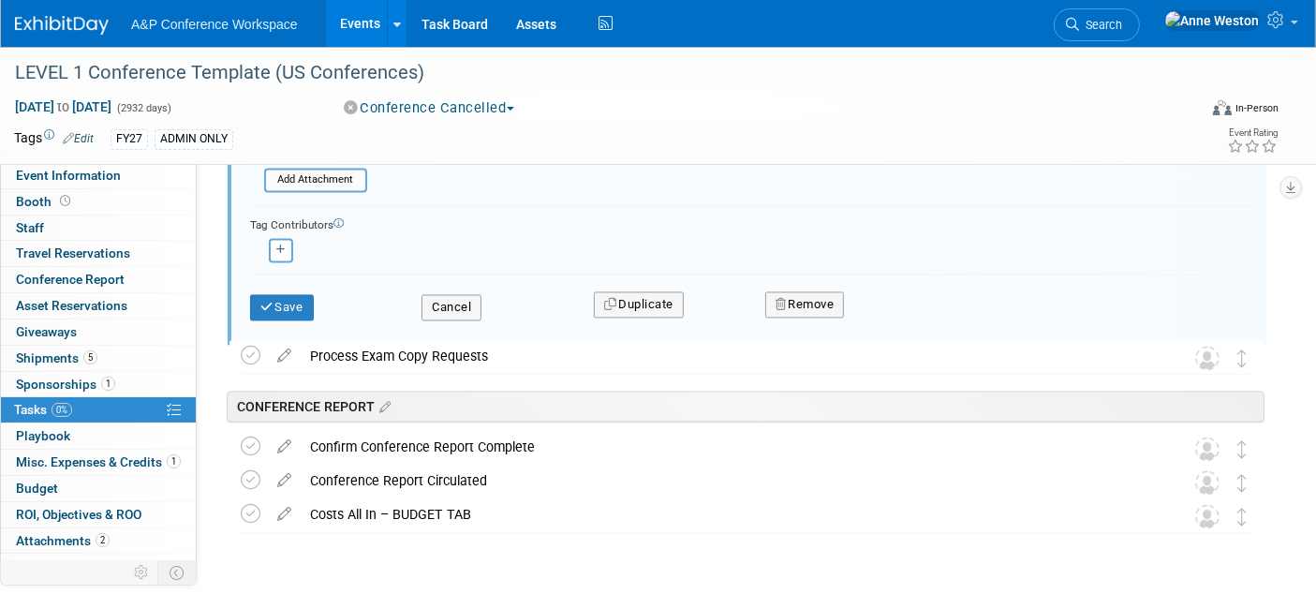
click at [283, 351] on icon at bounding box center [284, 351] width 33 height 23
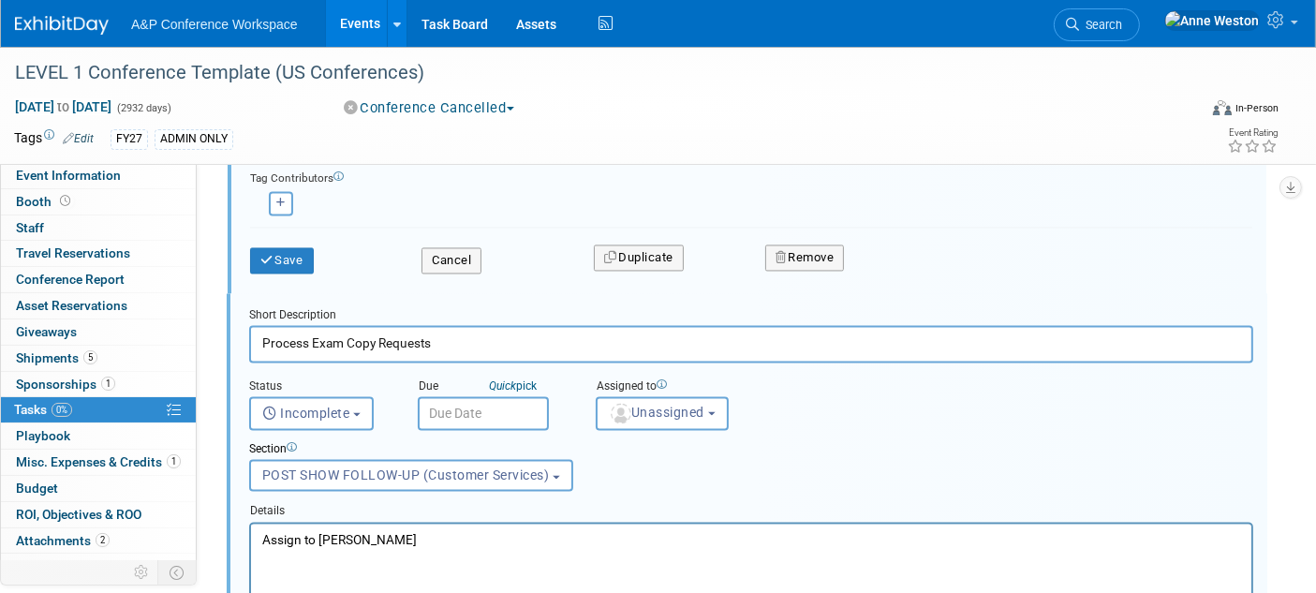
scroll to position [3701, 0]
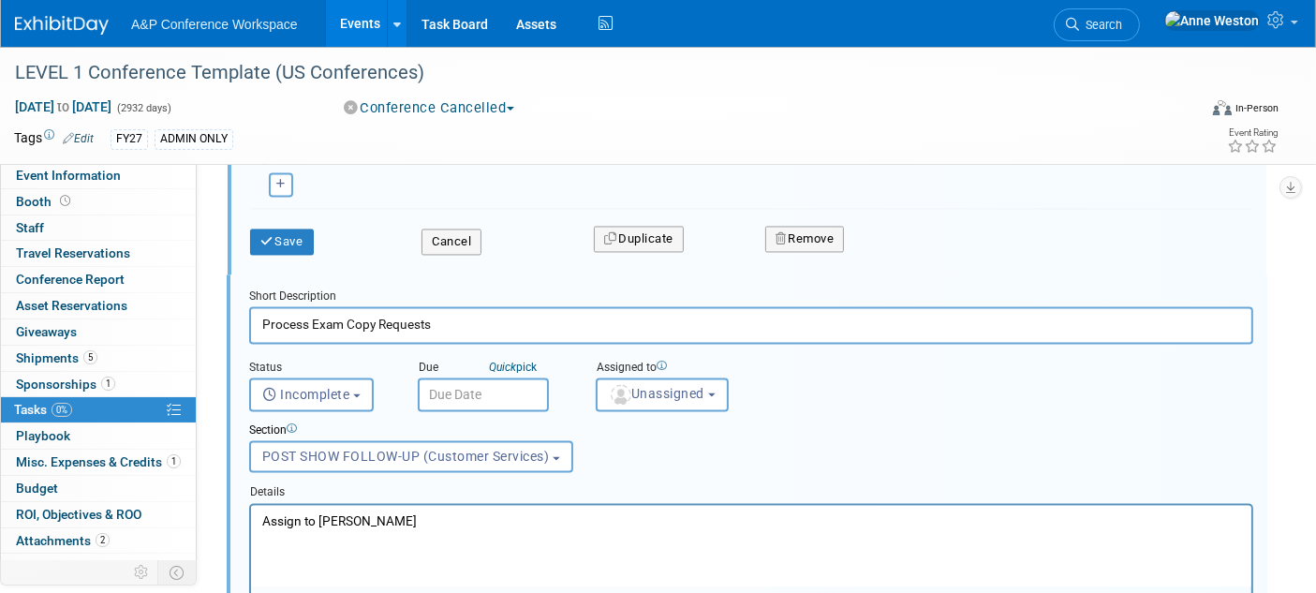
click at [429, 518] on p "Assign to [PERSON_NAME]" at bounding box center [750, 520] width 979 height 18
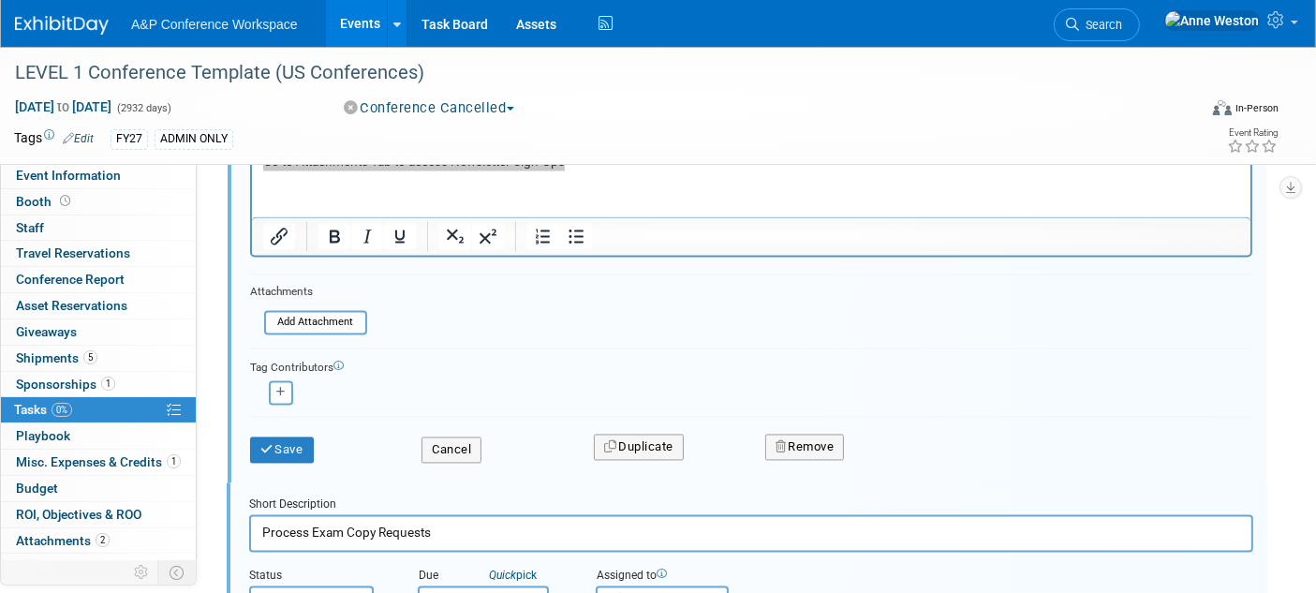
scroll to position [3388, 0]
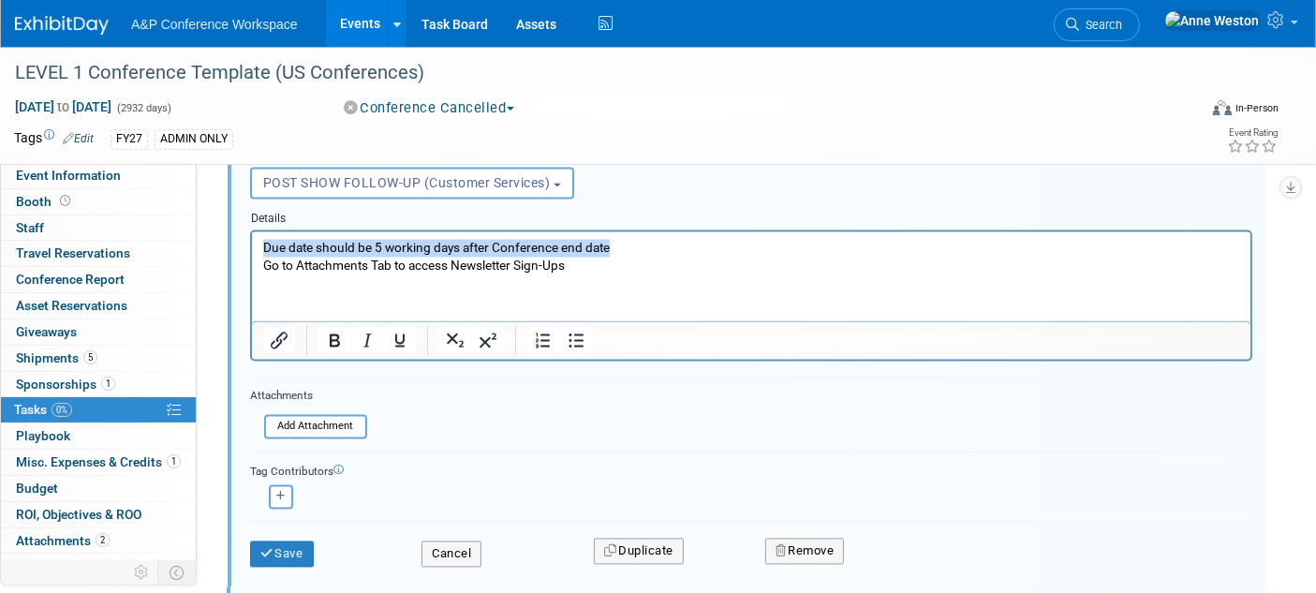
drag, startPoint x: 613, startPoint y: 247, endPoint x: 228, endPoint y: 244, distance: 385.0
click at [251, 244] on html "Due date should be 5 working days after Conference end date Go to Attachments T…" at bounding box center [750, 252] width 999 height 43
drag, startPoint x: 227, startPoint y: 239, endPoint x: 248, endPoint y: 236, distance: 21.7
click at [230, 240] on div "Short Description Process Email Newsletter Sign-Ups Status <i class="far fa-clo…" at bounding box center [747, 297] width 1039 height 590
copy p "Due date should be 5 working days after Conference end date"
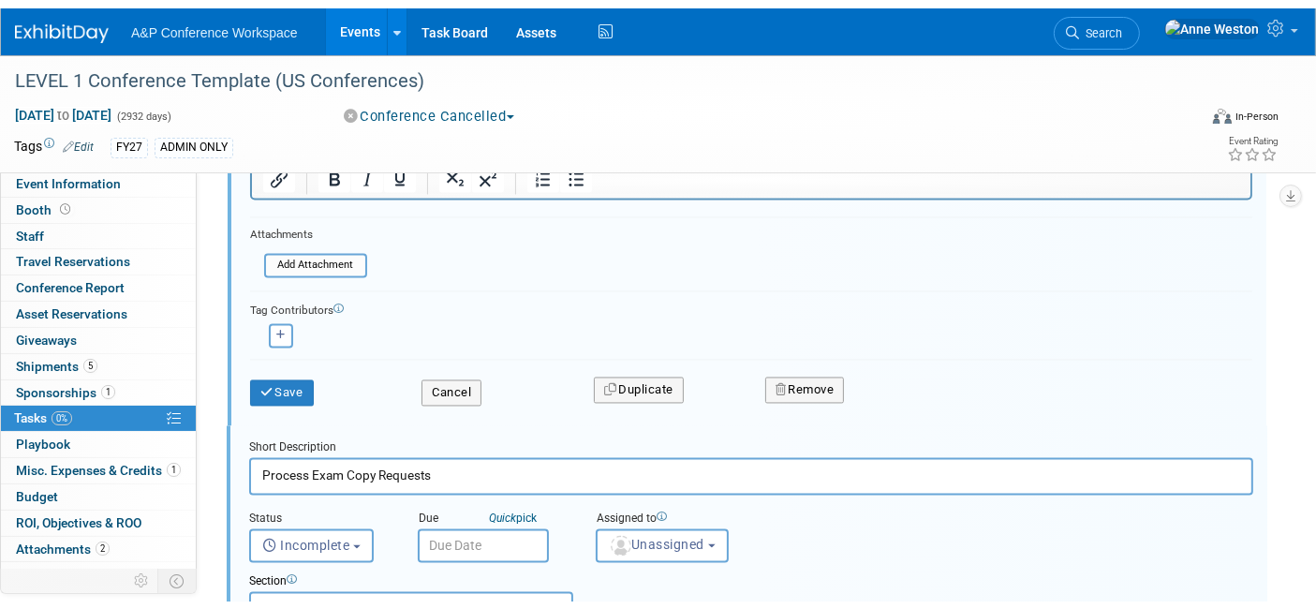
scroll to position [3805, 0]
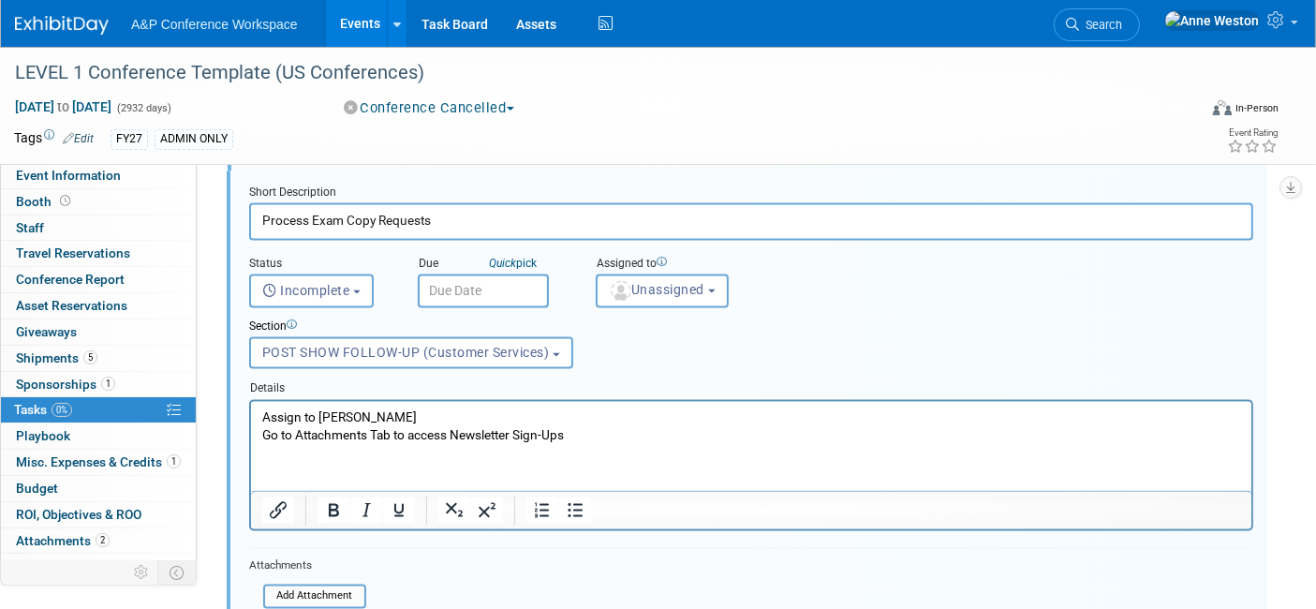
drag, startPoint x: 428, startPoint y: 412, endPoint x: 482, endPoint y: 807, distance: 399.0
click at [250, 412] on html "Assign to Kate Hunneyball Go to Attachments Tab to access Newsletter Sign-Ups" at bounding box center [750, 421] width 1000 height 43
drag, startPoint x: 566, startPoint y: 436, endPoint x: 480, endPoint y: 439, distance: 86.3
click at [459, 438] on p "Go to Attachments Tab to access Newsletter Sign-Ups" at bounding box center [750, 434] width 979 height 18
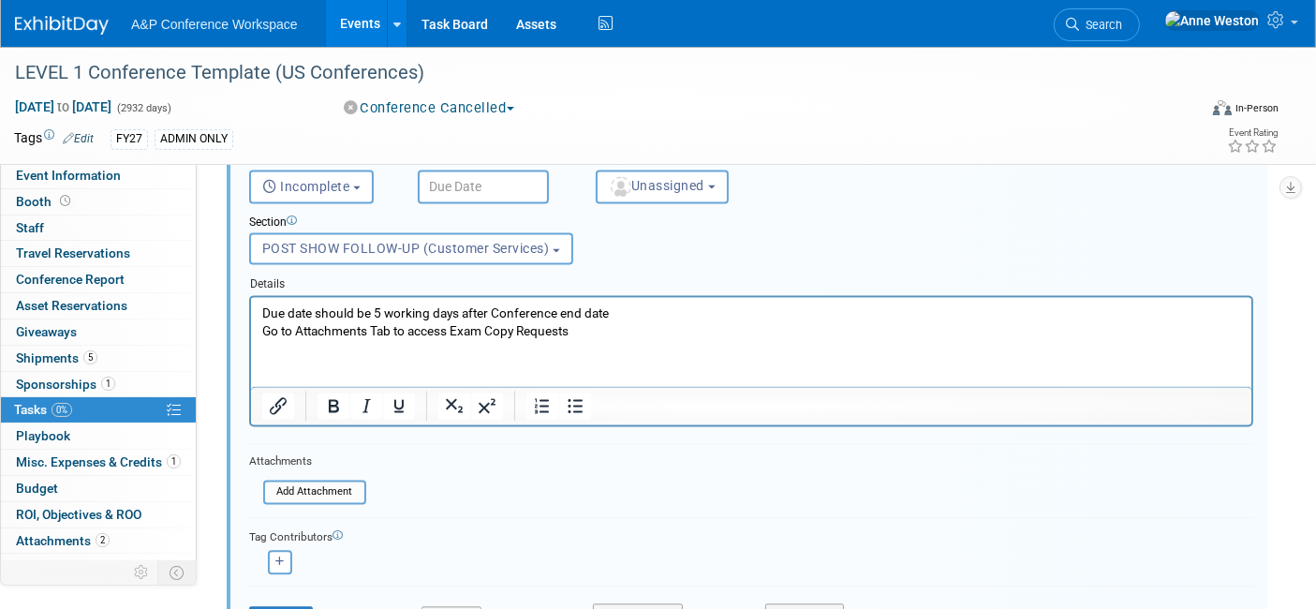
scroll to position [4013, 0]
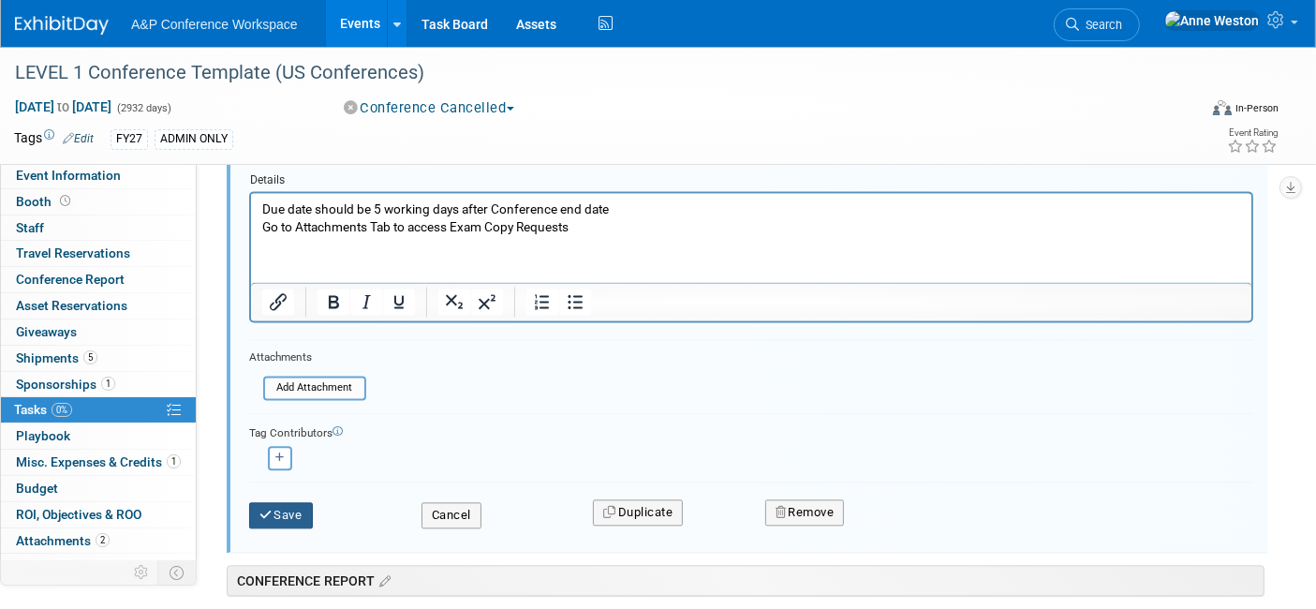
click at [277, 517] on button "Save" at bounding box center [281, 515] width 64 height 26
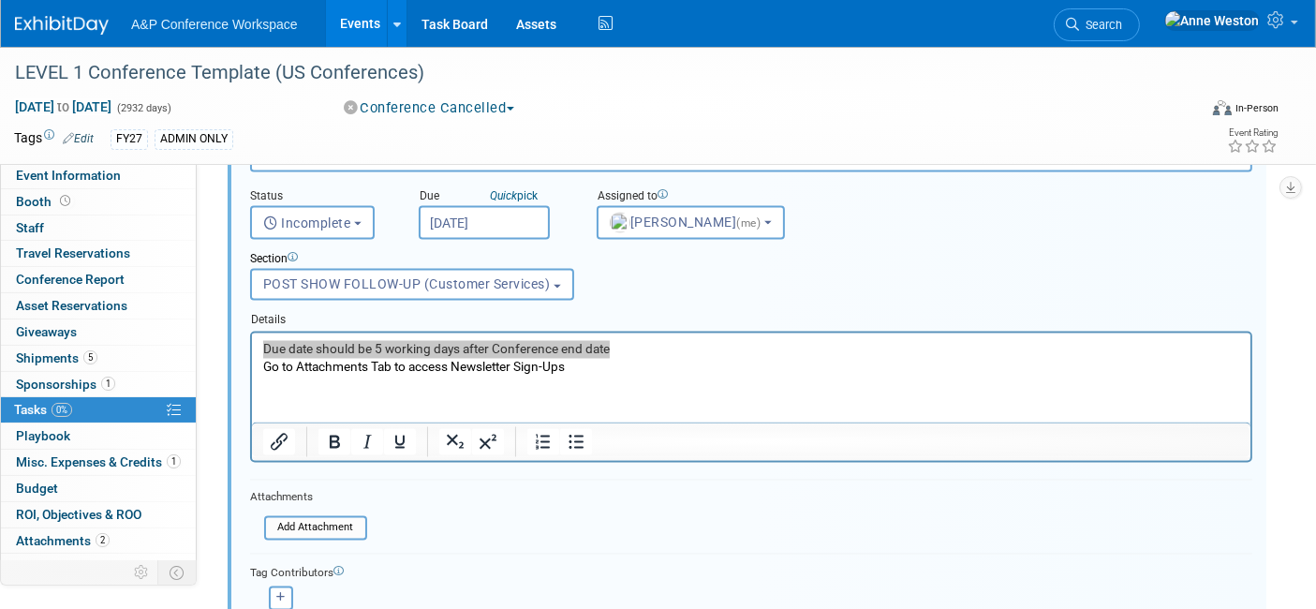
scroll to position [3254, 0]
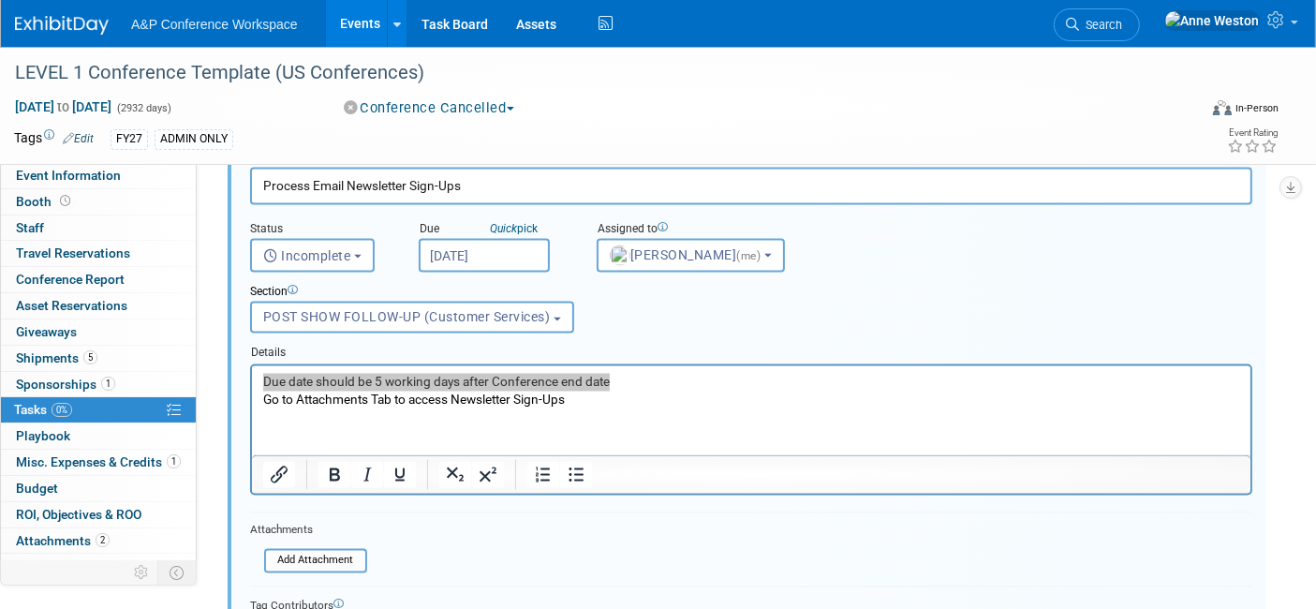
click at [487, 534] on form "Short Description Process Email Newsletter Sign-Ups Status <i class="far fa-clo…" at bounding box center [751, 435] width 1030 height 570
click at [651, 404] on p "Go to Attachments Tab to access Newsletter Sign-Ups" at bounding box center [750, 400] width 977 height 18
click at [527, 524] on form "Short Description Process Email Newsletter Sign-Ups Status <i class="far fa-clo…" at bounding box center [751, 435] width 1030 height 570
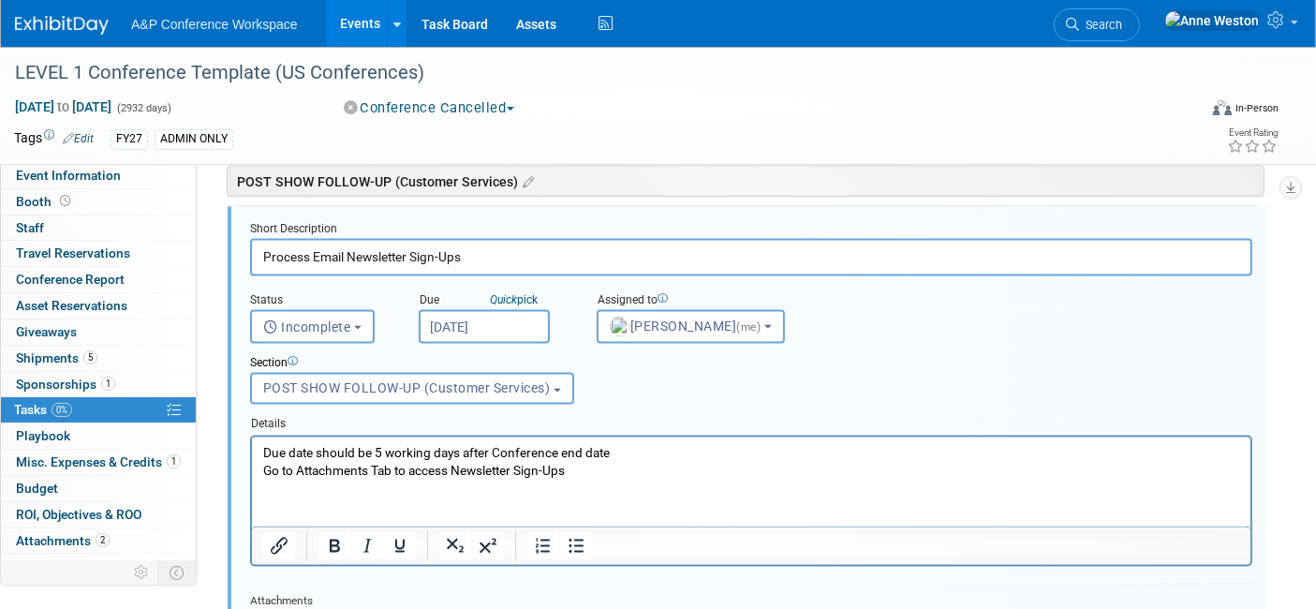
scroll to position [3150, 0]
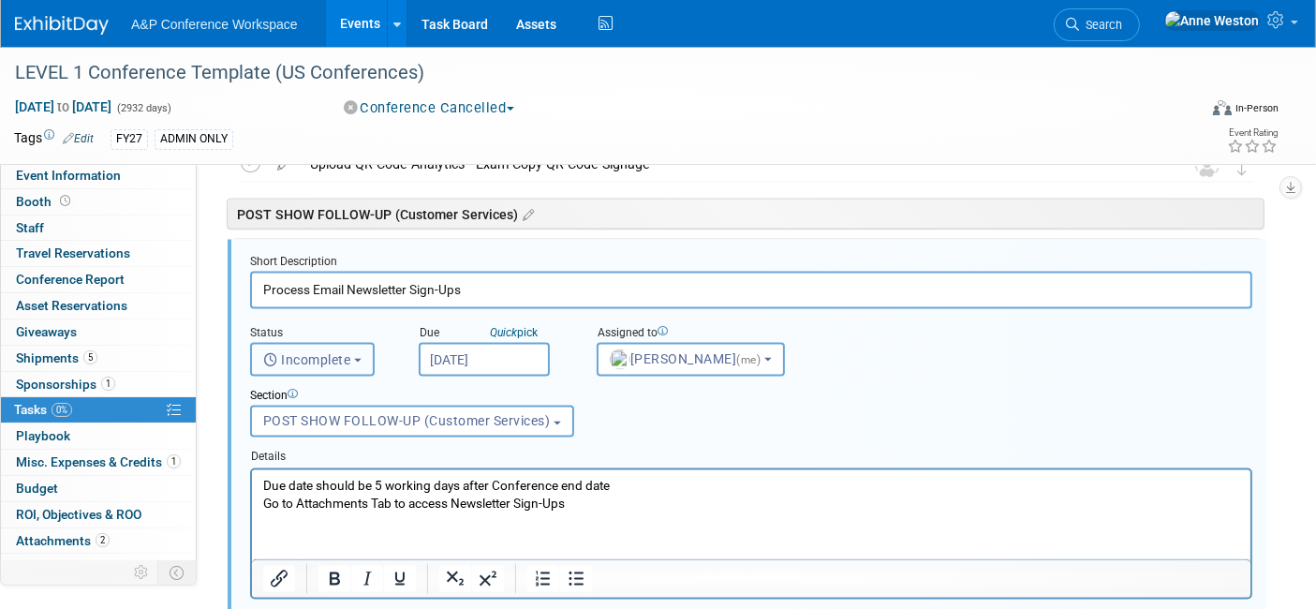
click at [351, 355] on span "Incomplete" at bounding box center [307, 359] width 88 height 15
